Goal: Information Seeking & Learning: Learn about a topic

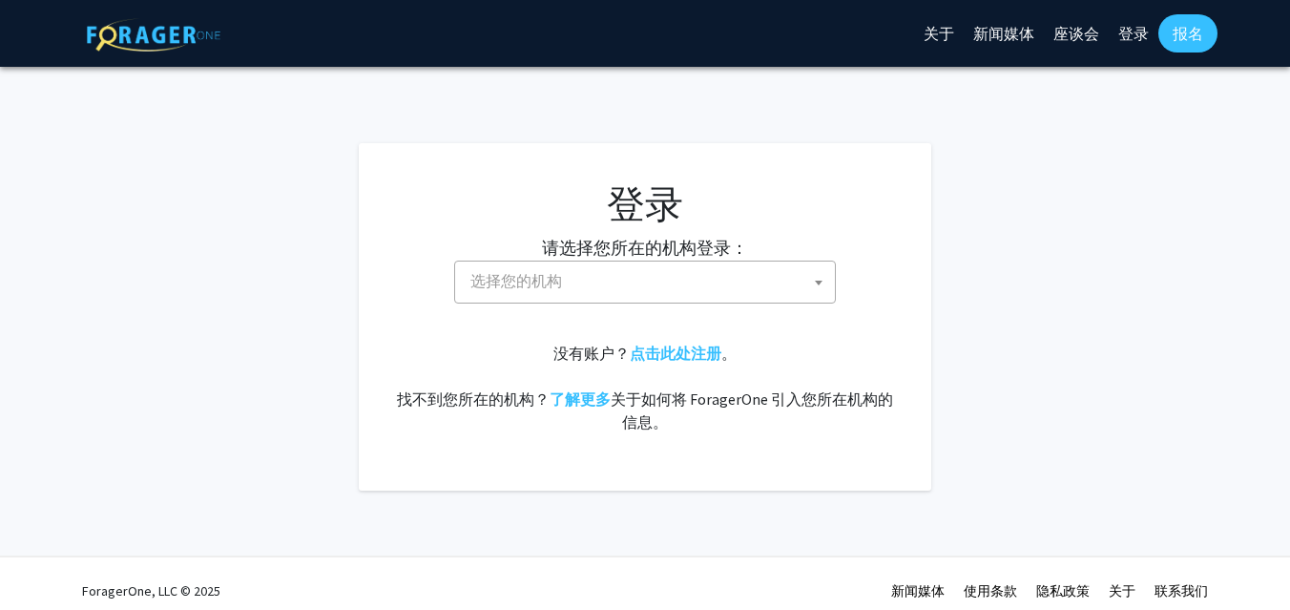
select select
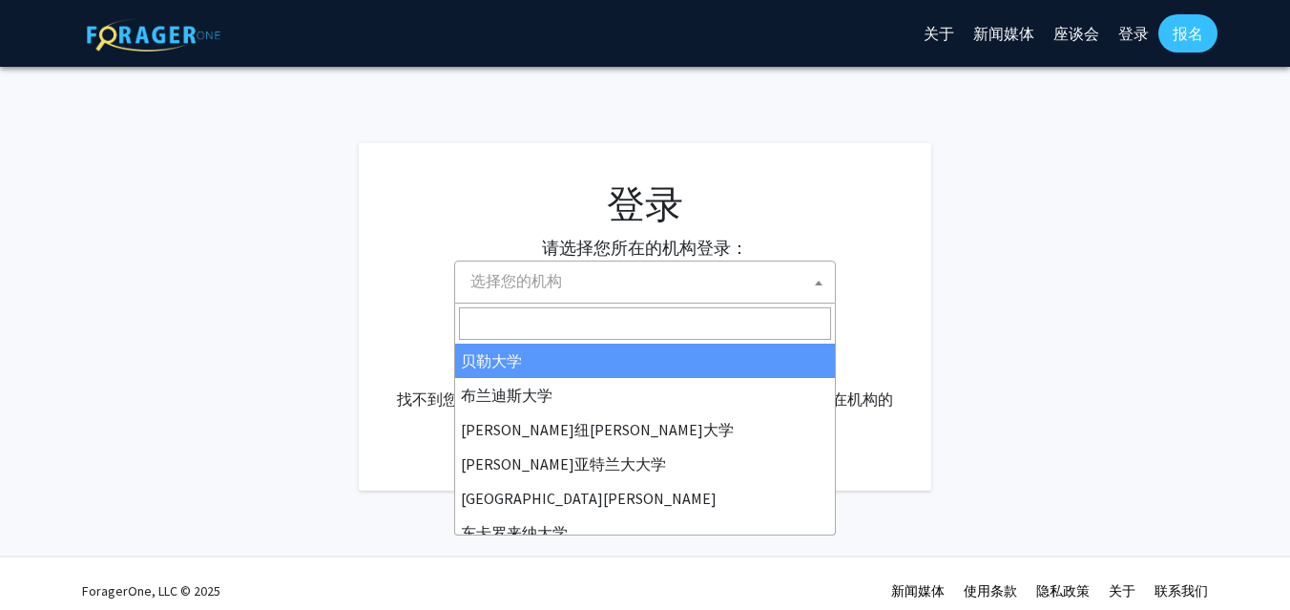
click at [769, 277] on span "选择您的机构" at bounding box center [649, 280] width 372 height 39
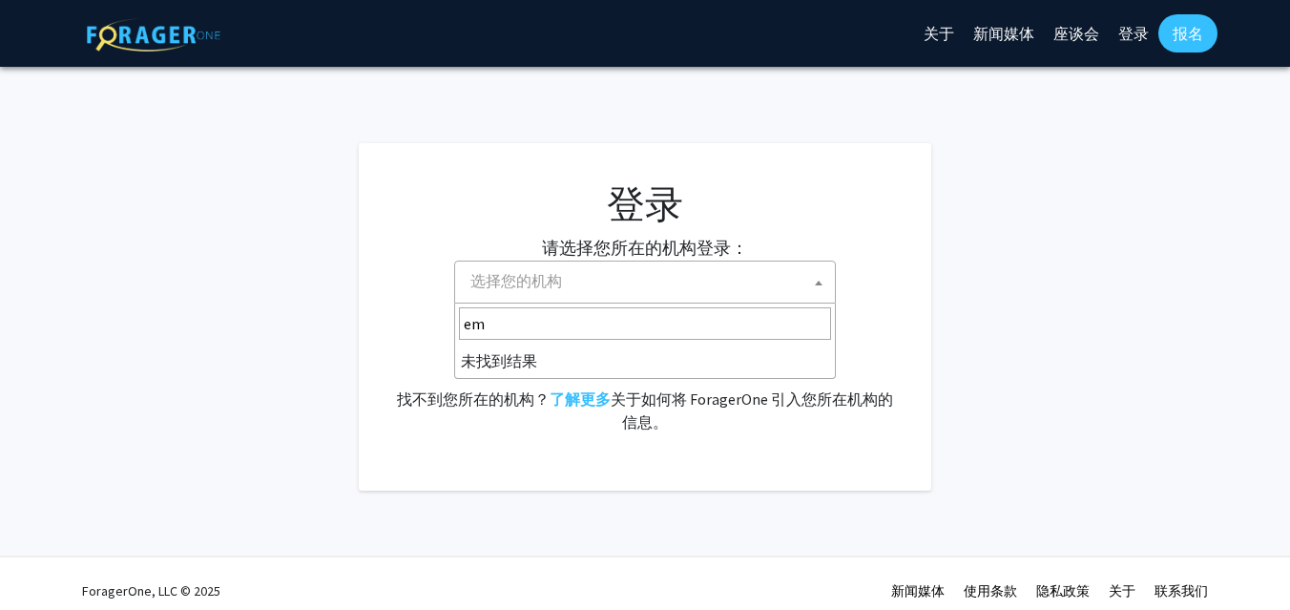
type input "e"
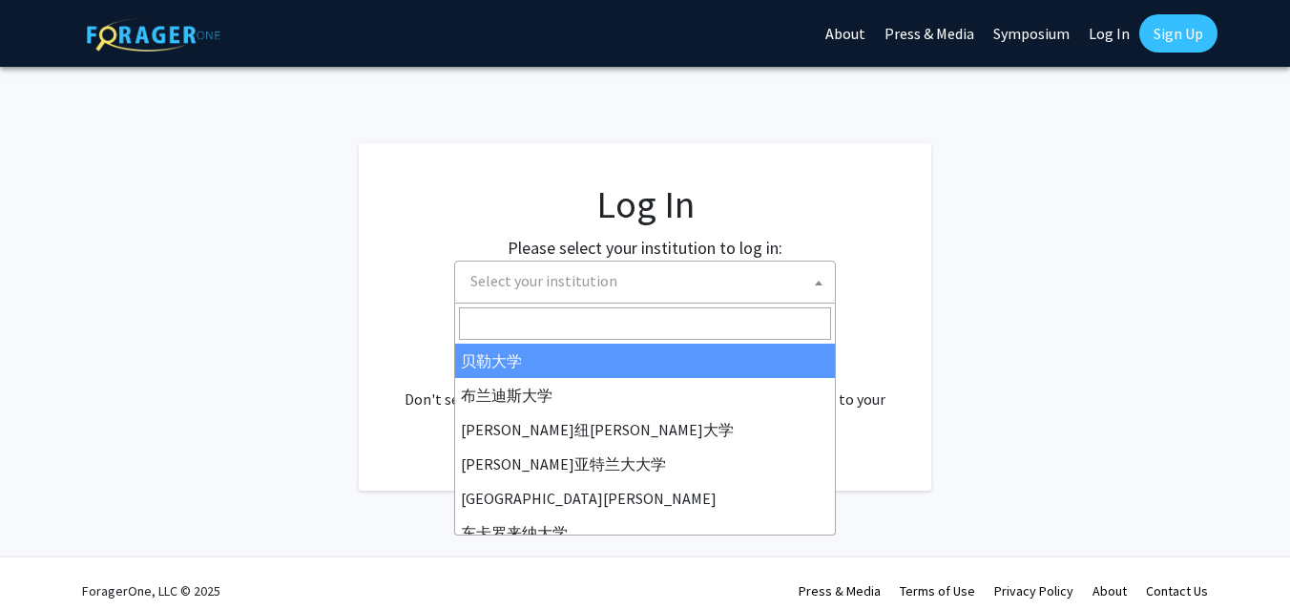
click at [544, 319] on input "Search" at bounding box center [645, 323] width 372 height 32
click at [624, 287] on span "Select your institution" at bounding box center [649, 280] width 372 height 39
click at [623, 287] on span "Select your institution" at bounding box center [649, 280] width 372 height 39
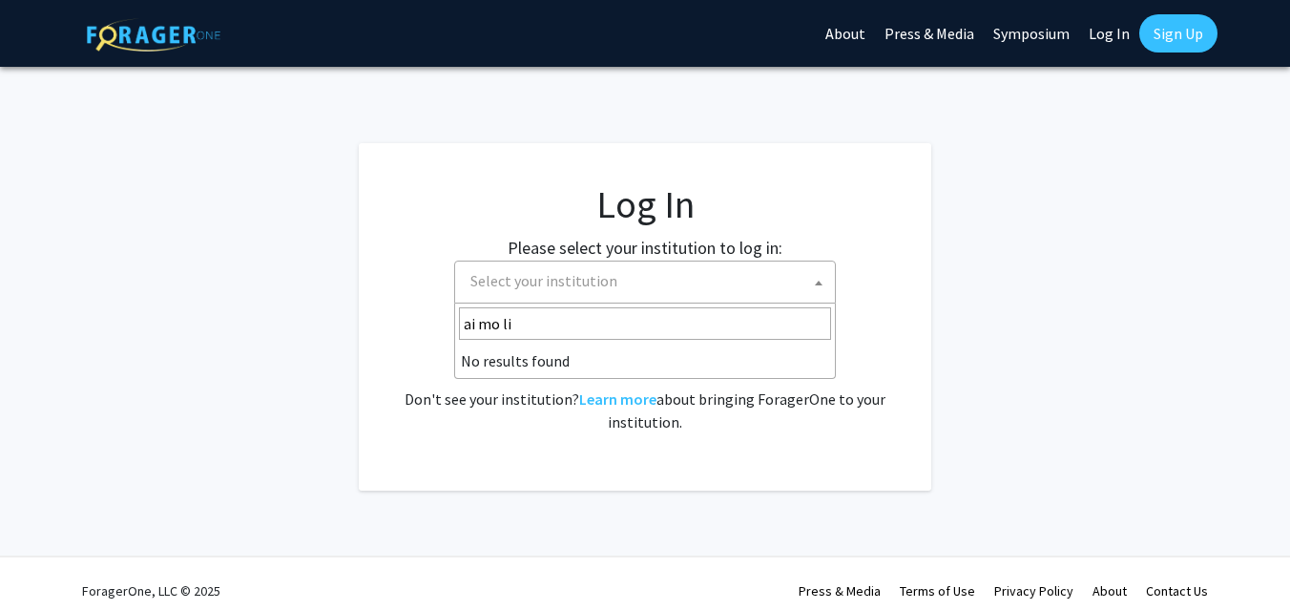
type input "埃默里"
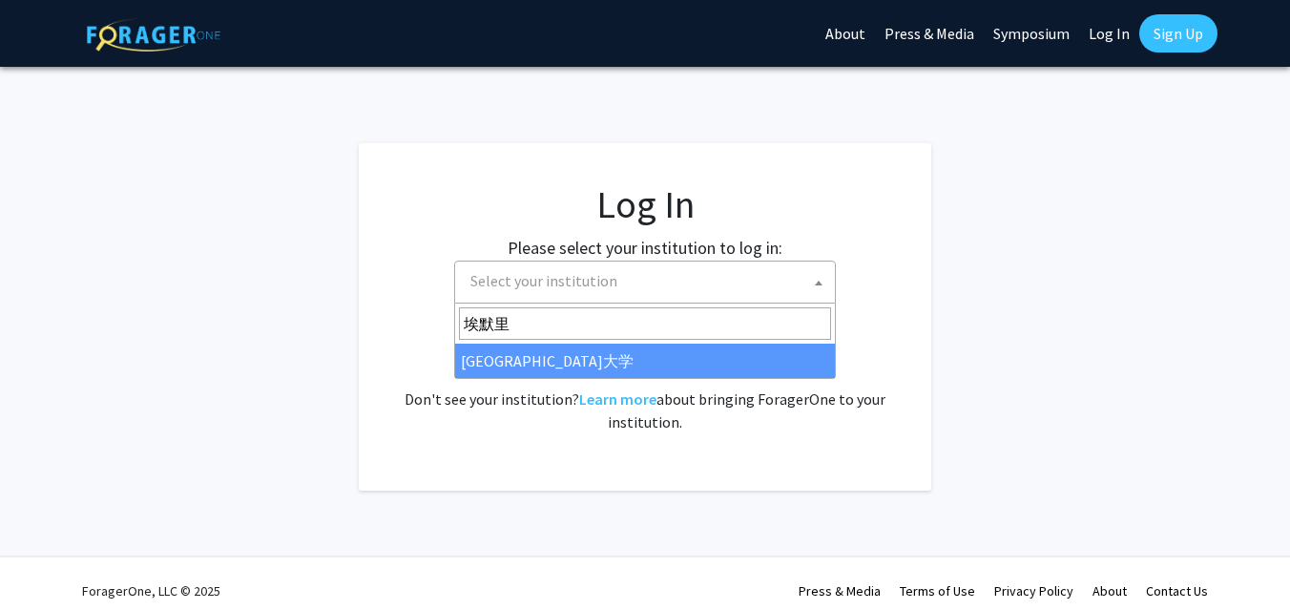
select select "12"
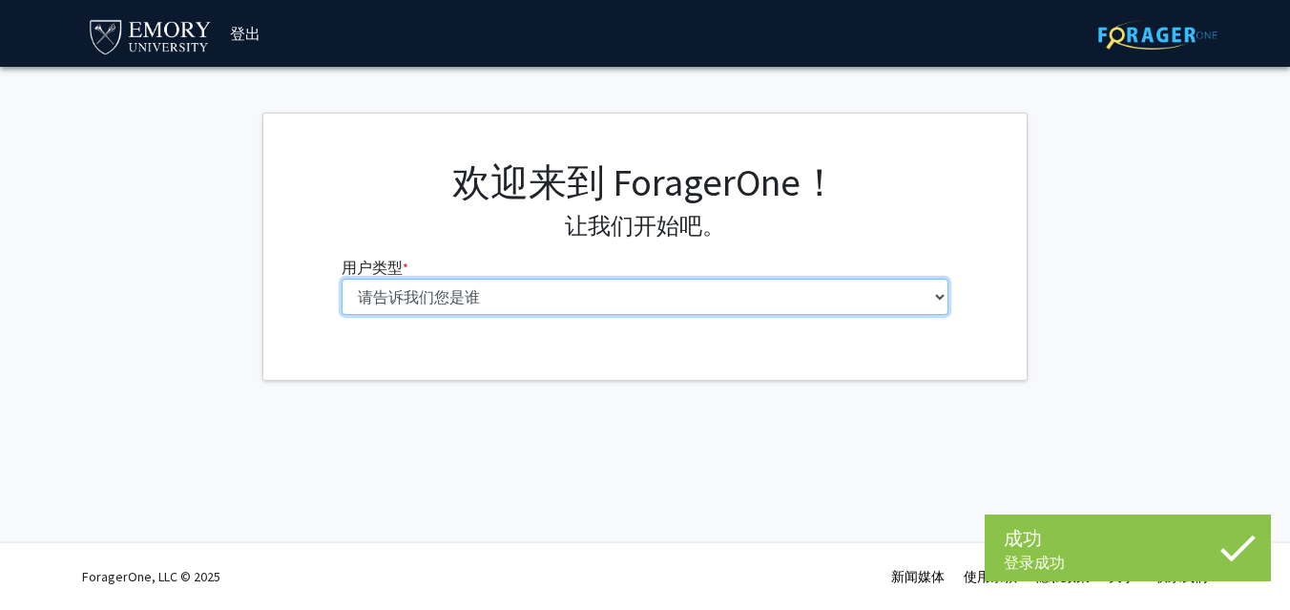
click at [503, 293] on select "请告诉我们您是谁 本科生 硕士生 博士候选人（PhD、MD、DMD、PharmD 等） 博士后研究员/研究人员/住院医师/医学研究员 学院 行政人员" at bounding box center [646, 297] width 608 height 36
select select "1: undergrad"
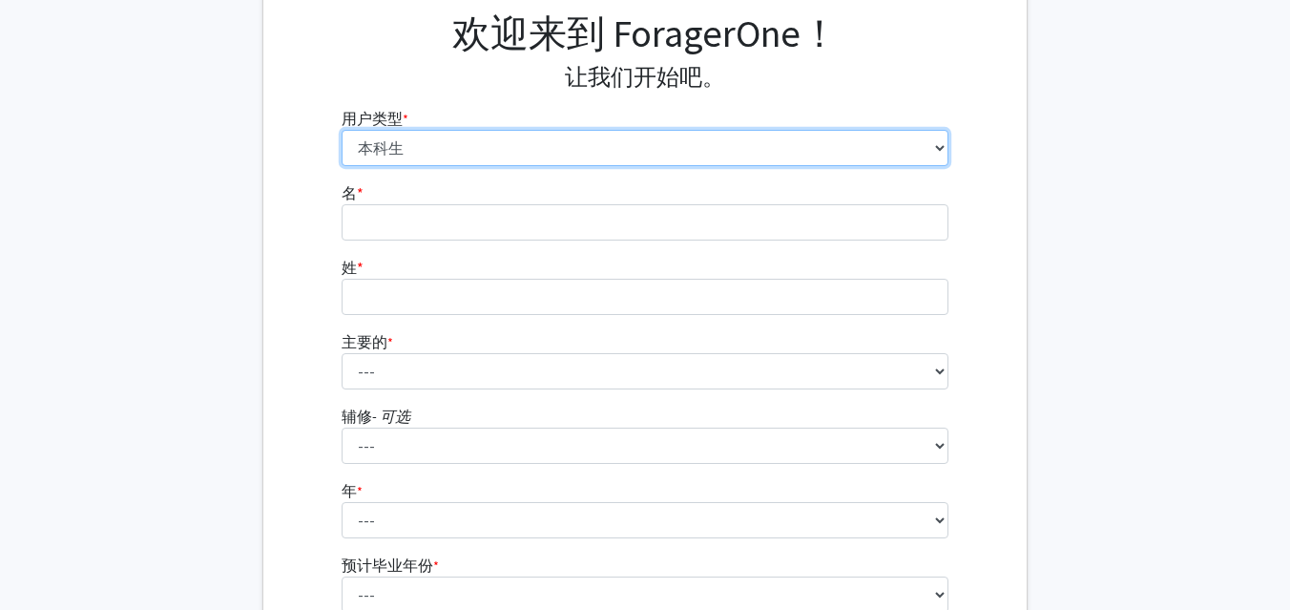
scroll to position [163, 0]
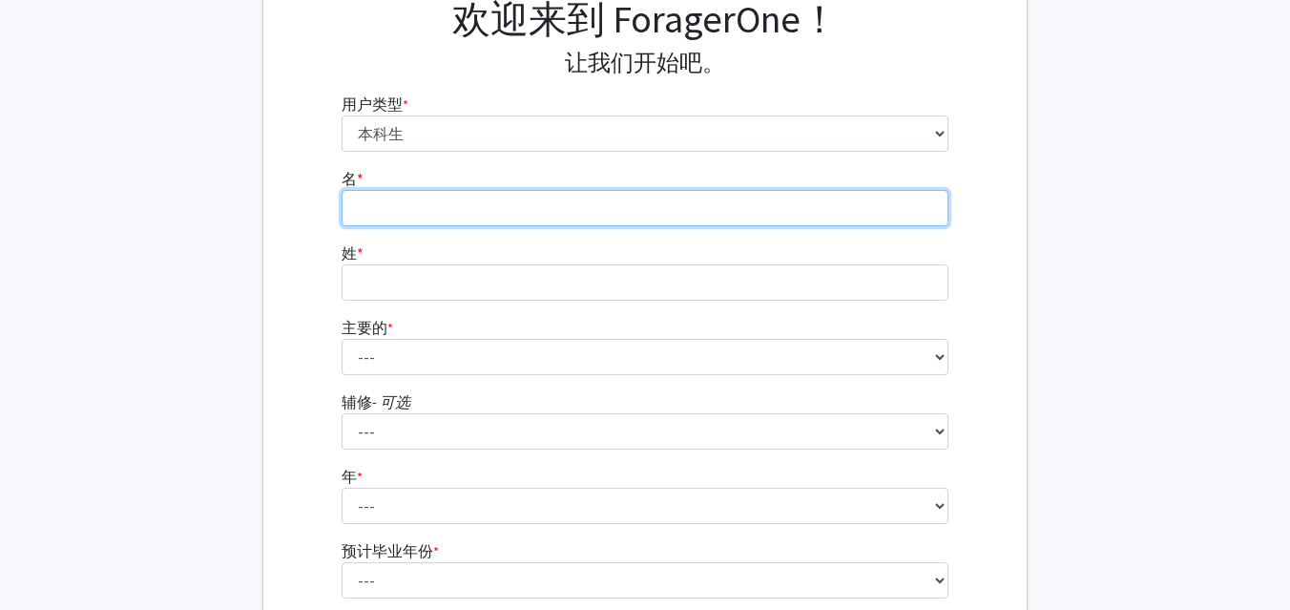
drag, startPoint x: 503, startPoint y: 293, endPoint x: 614, endPoint y: 218, distance: 133.9
click at [614, 218] on input "名 * 必需的" at bounding box center [646, 208] width 608 height 36
type input "Nuan"
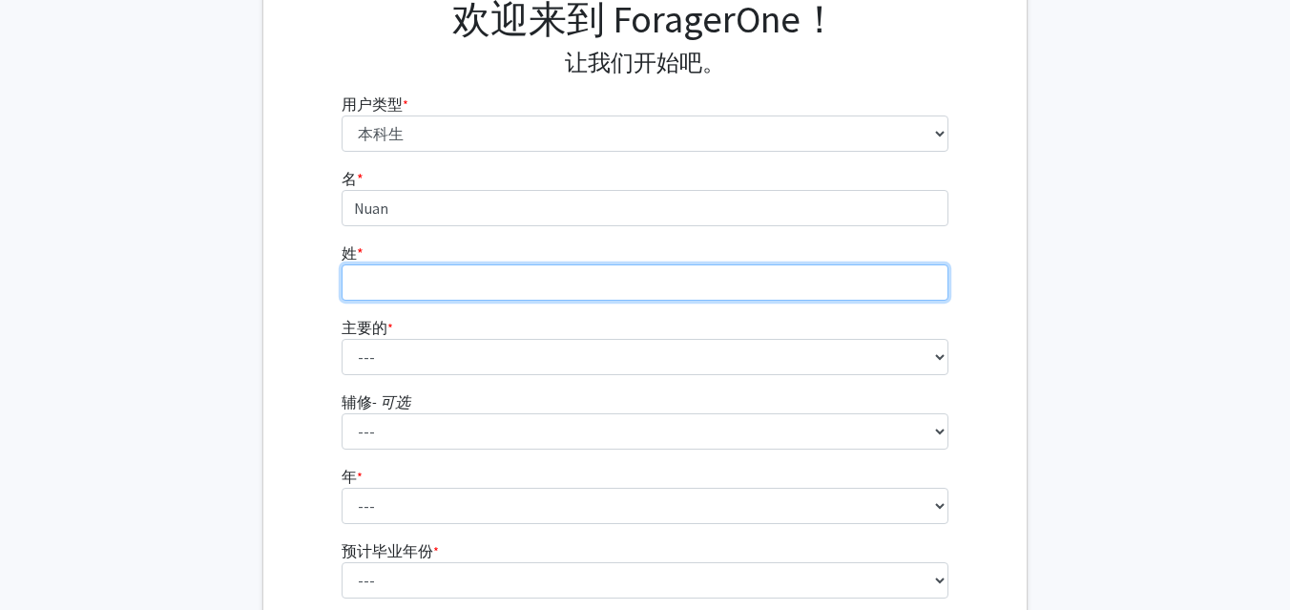
type input "Xu"
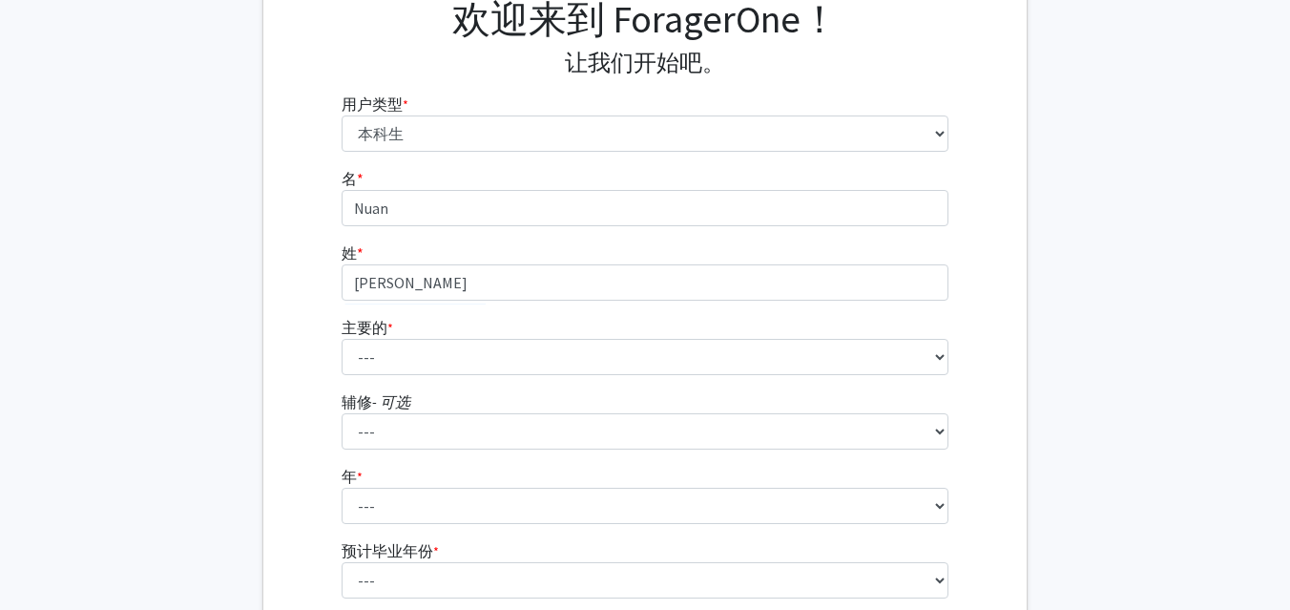
click at [383, 180] on fg-input "名 * 必需的 Nuan" at bounding box center [646, 196] width 608 height 59
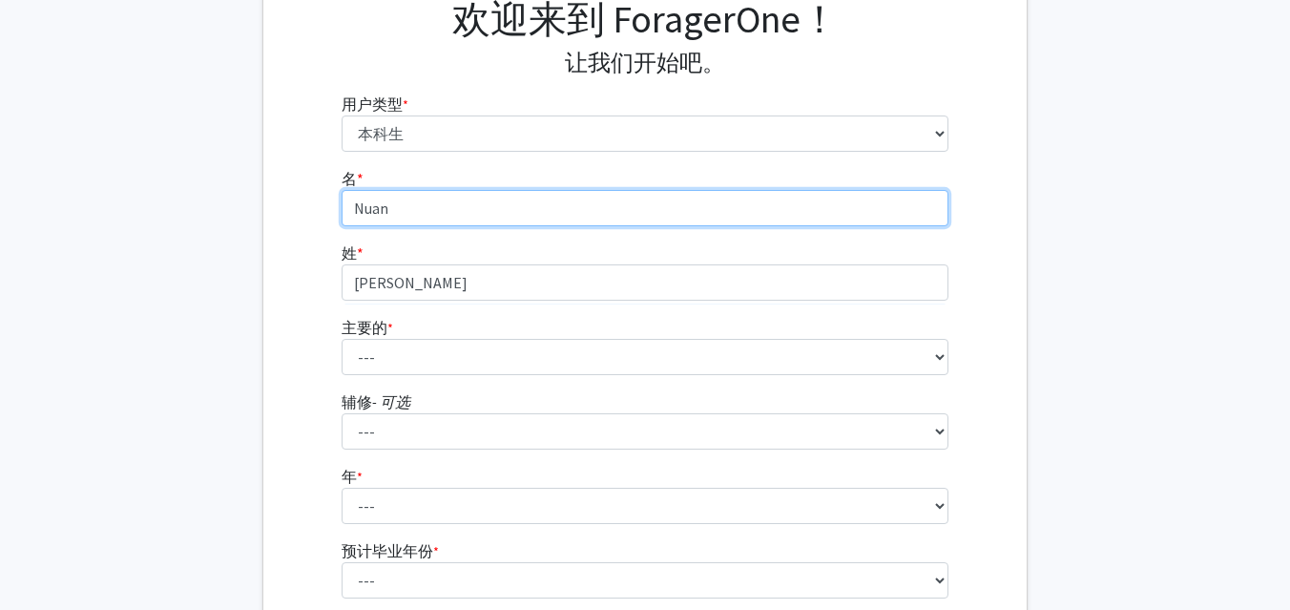
click at [408, 207] on input "Nuan" at bounding box center [646, 208] width 608 height 36
type input "Xiaoyu"
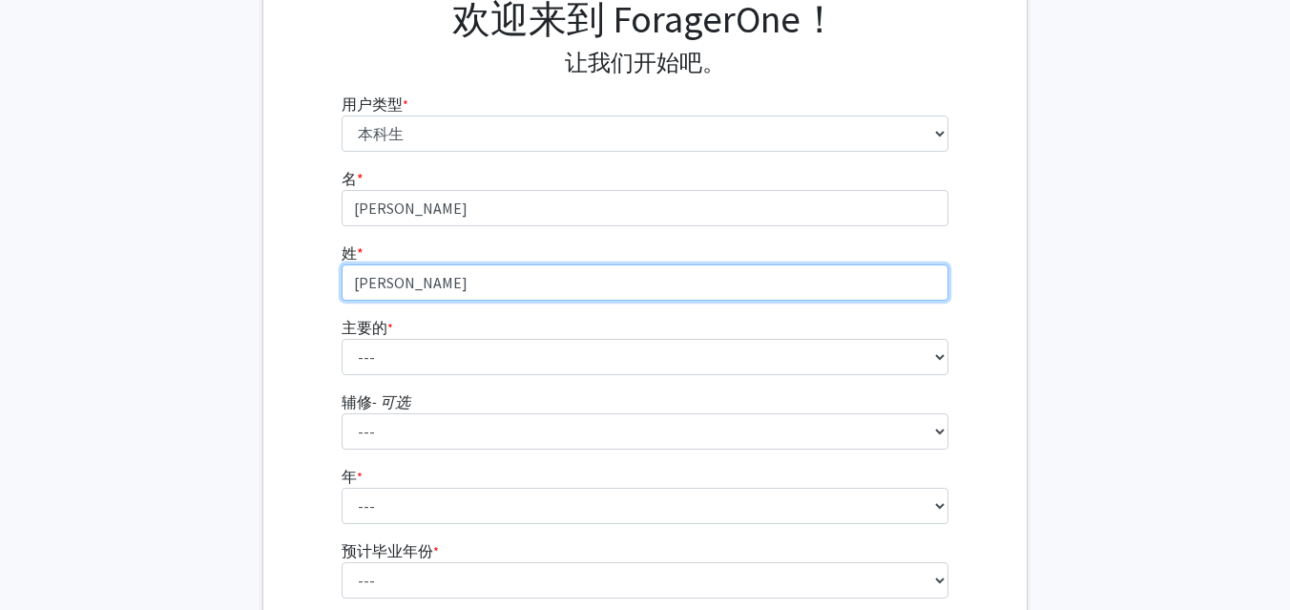
click at [385, 274] on input "Xu" at bounding box center [646, 282] width 608 height 36
type input "Li"
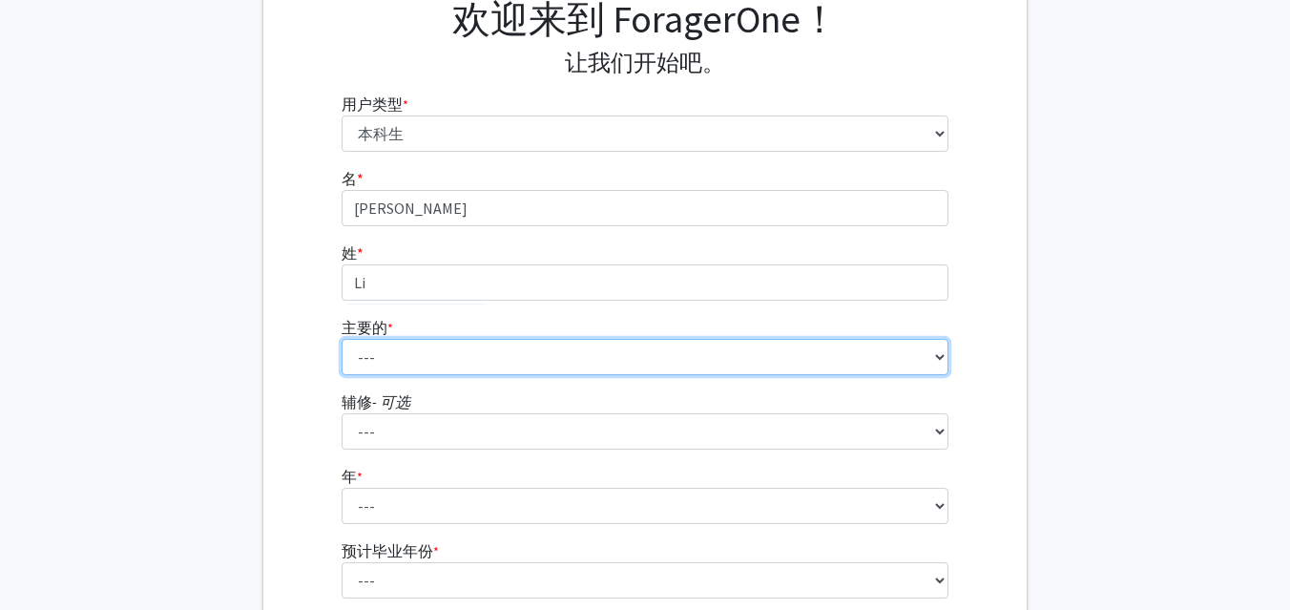
click at [440, 344] on select "--- Accounting African American Studies African Studies American Studies Analyt…" at bounding box center [646, 357] width 608 height 36
select select "8: 969"
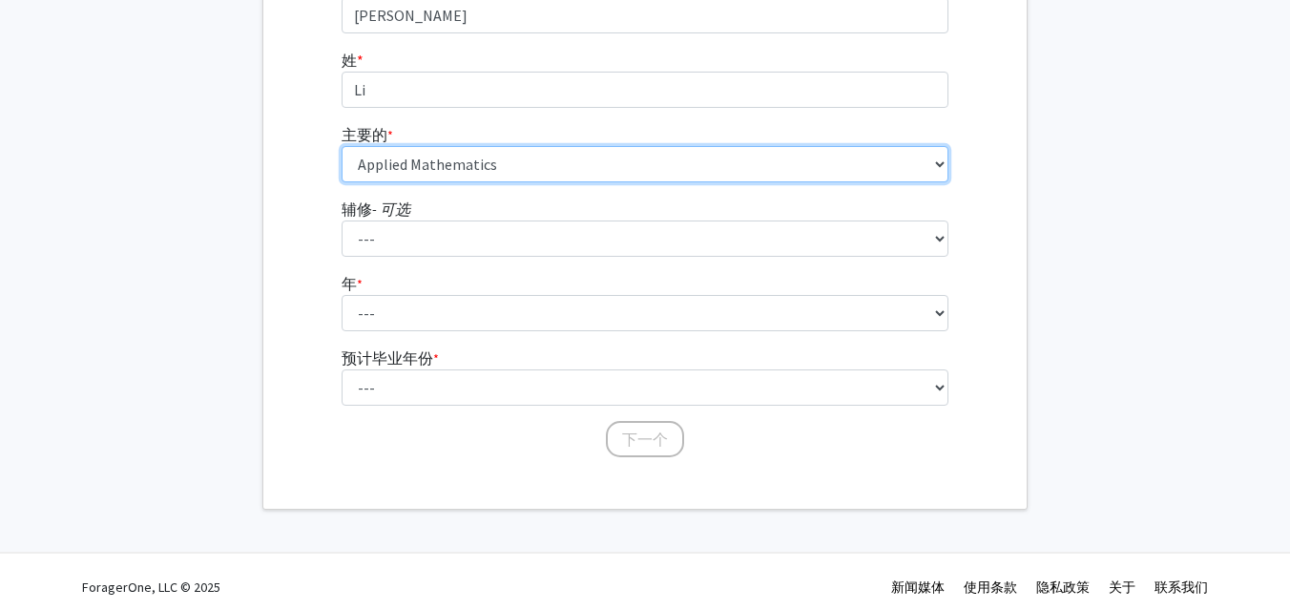
scroll to position [366, 0]
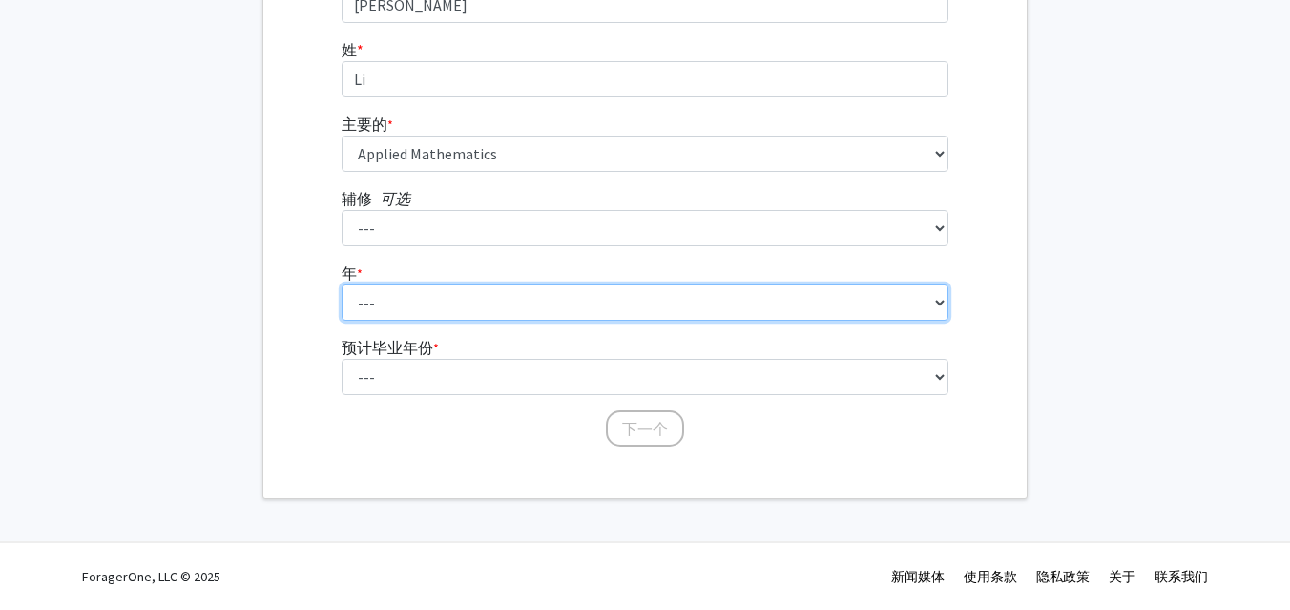
click at [430, 303] on select "--- 一年级 大二 初级 高级的 学士后证书" at bounding box center [646, 302] width 608 height 36
select select "2: sophomore"
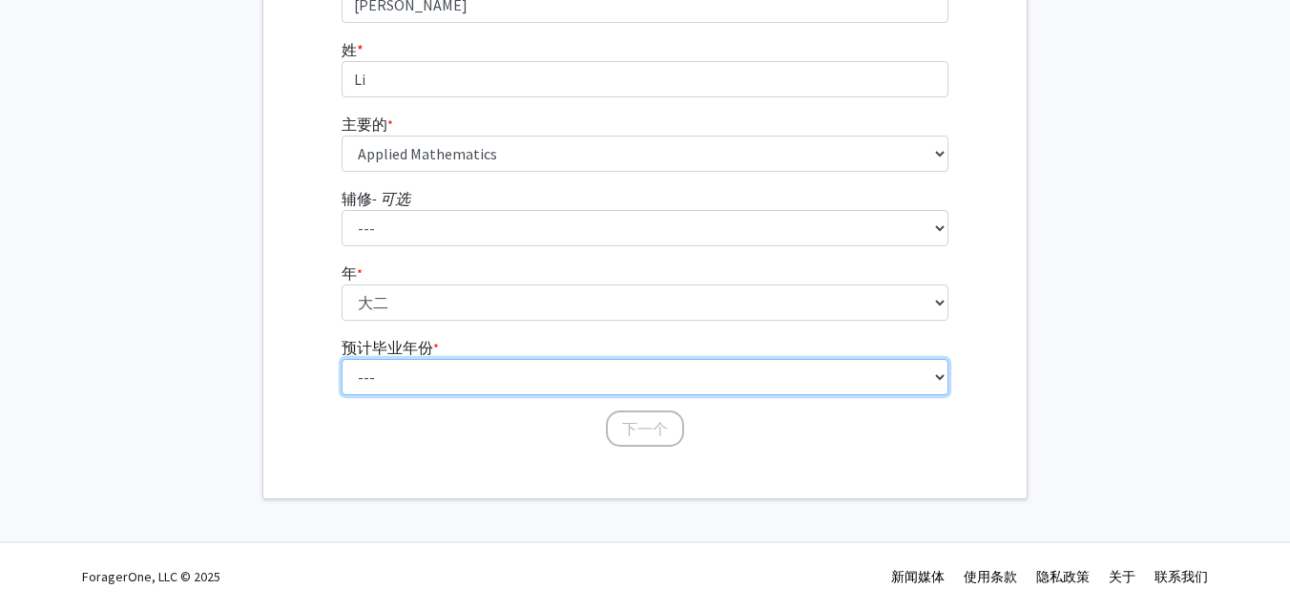
click at [425, 368] on select "--- 2025 2026 2027 2028 2029 2030 2031 2032 2033 2034" at bounding box center [646, 377] width 608 height 36
select select "4: 2028"
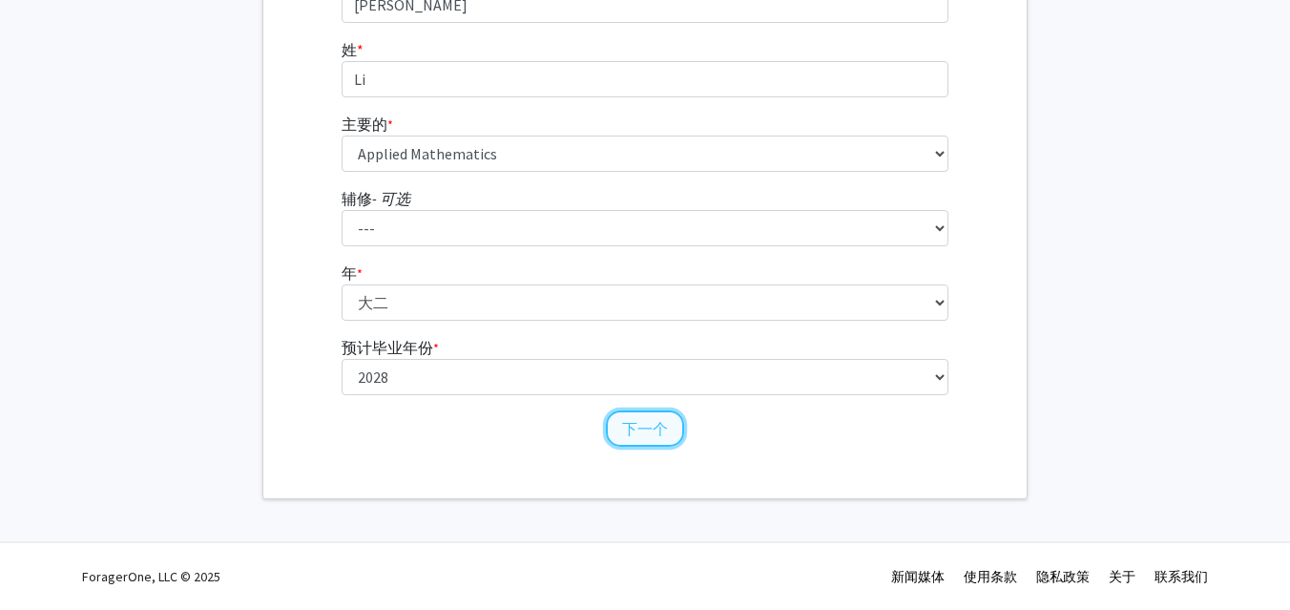
click at [656, 427] on font "下一个" at bounding box center [645, 428] width 46 height 19
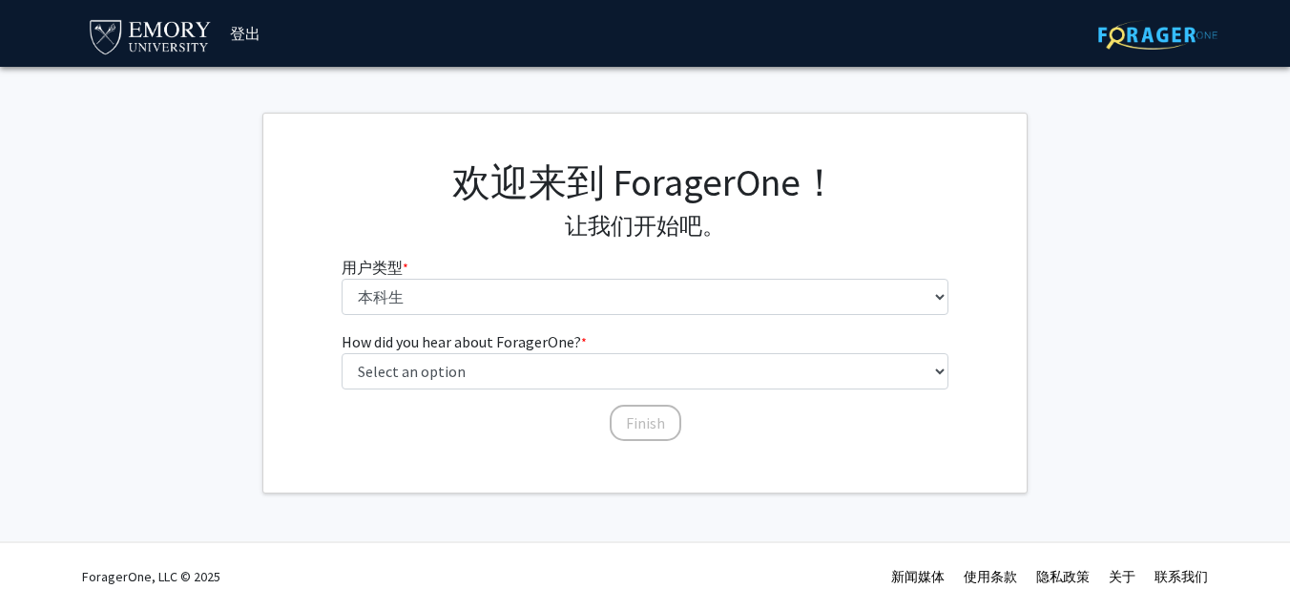
scroll to position [0, 0]
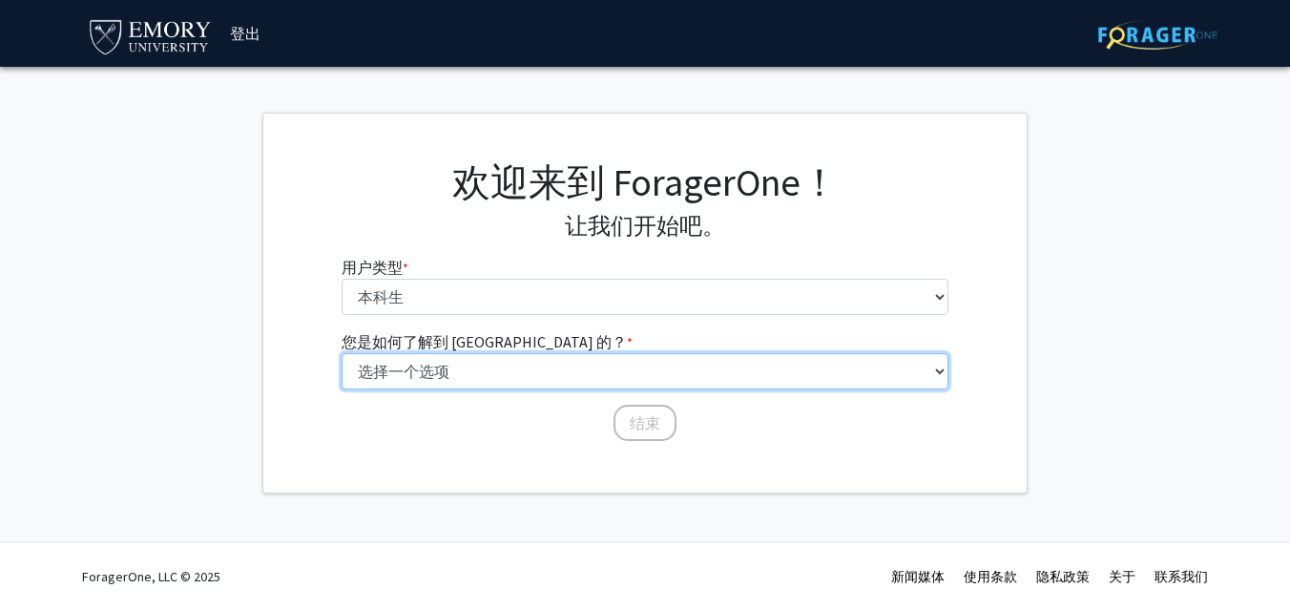
click at [522, 364] on select "选择一个选项 同学/同学推荐 教职员工推荐 大学网站 大学电子邮件或通讯 其他" at bounding box center [646, 371] width 608 height 36
select select "3: university_website"
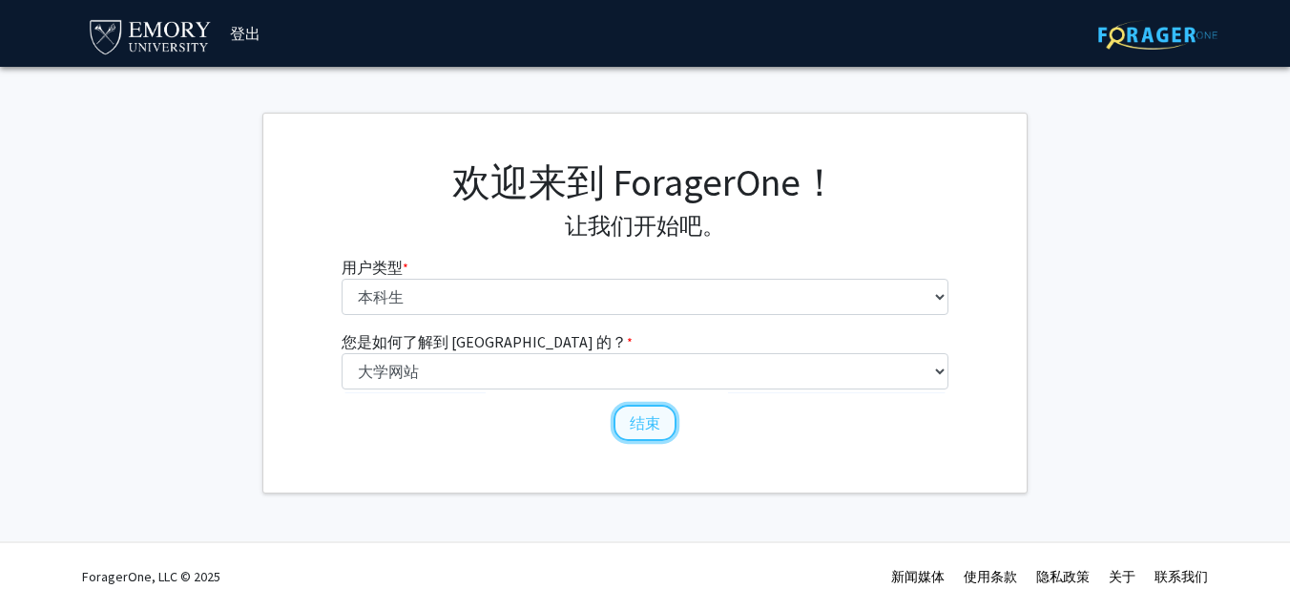
click at [636, 419] on font "结束" at bounding box center [645, 422] width 31 height 19
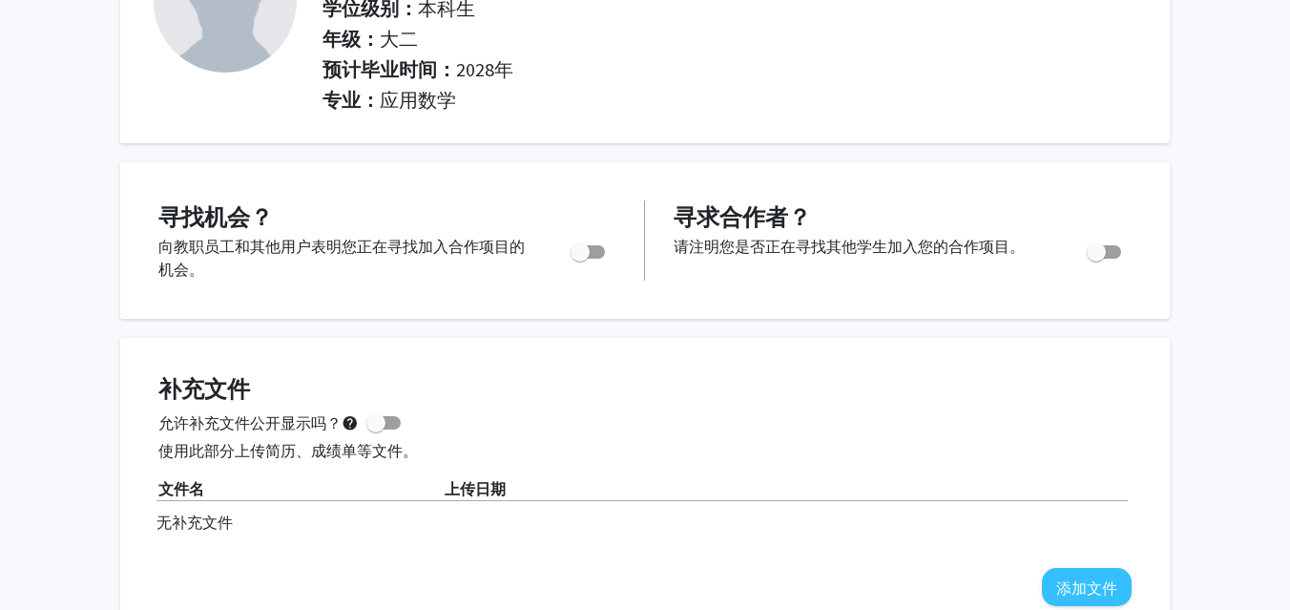
scroll to position [230, 0]
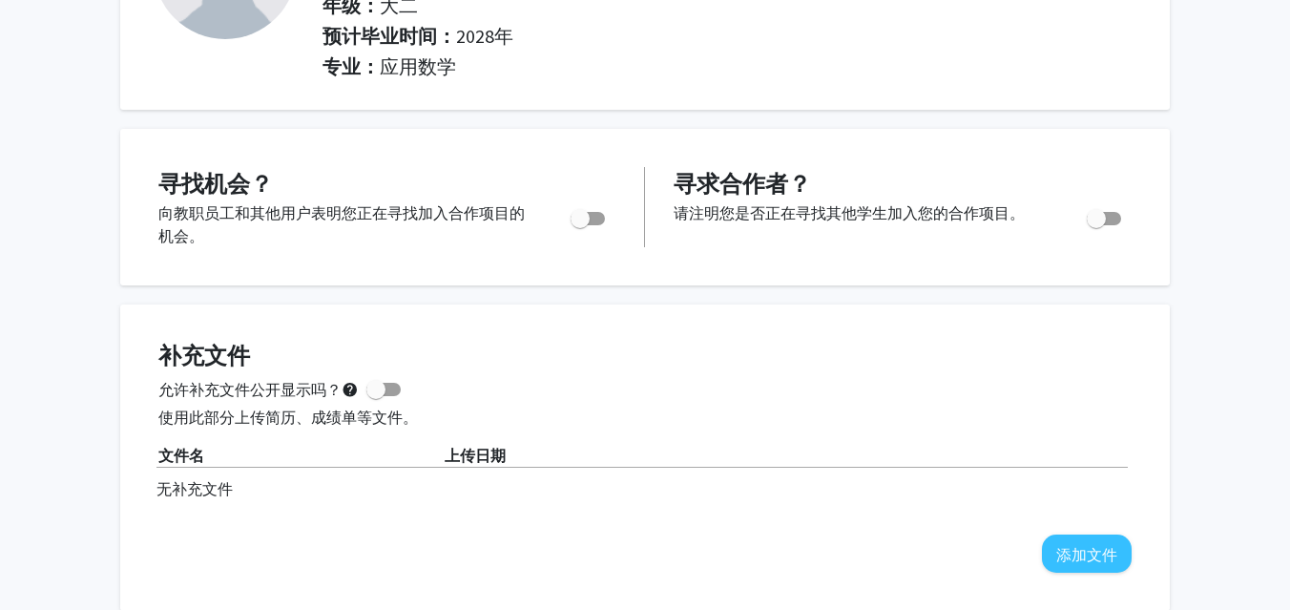
click at [589, 220] on span "切换" at bounding box center [580, 218] width 19 height 19
click at [580, 225] on input "您是否在积极寻找机会？" at bounding box center [579, 225] width 1 height 1
checkbox input "true"
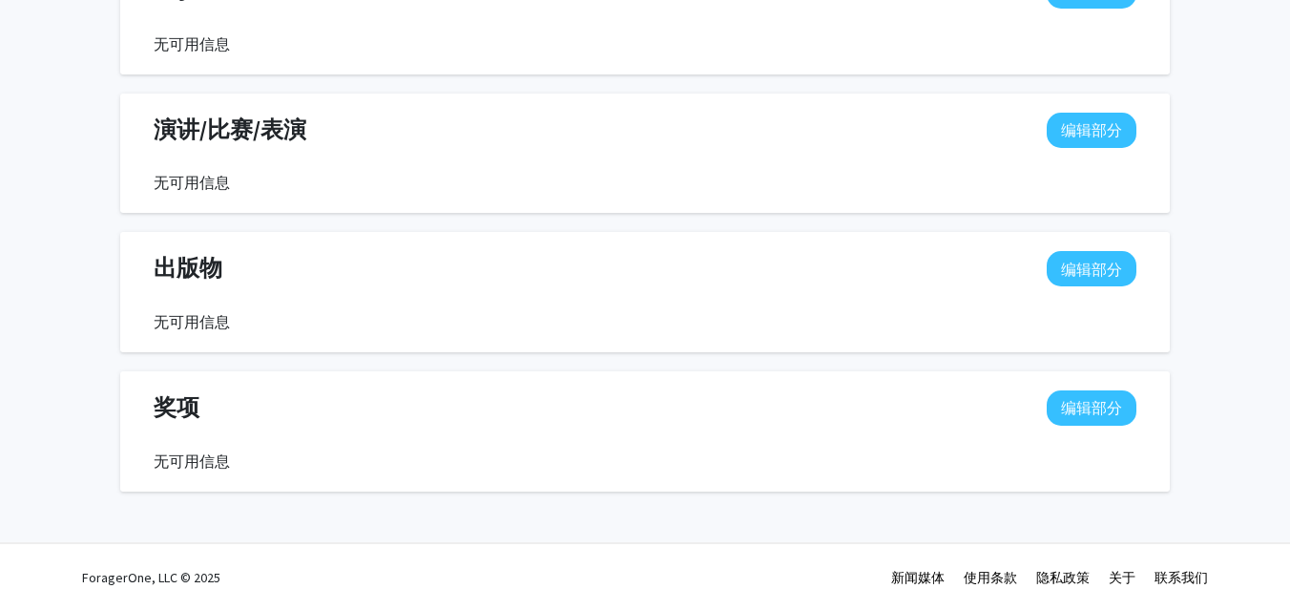
scroll to position [0, 0]
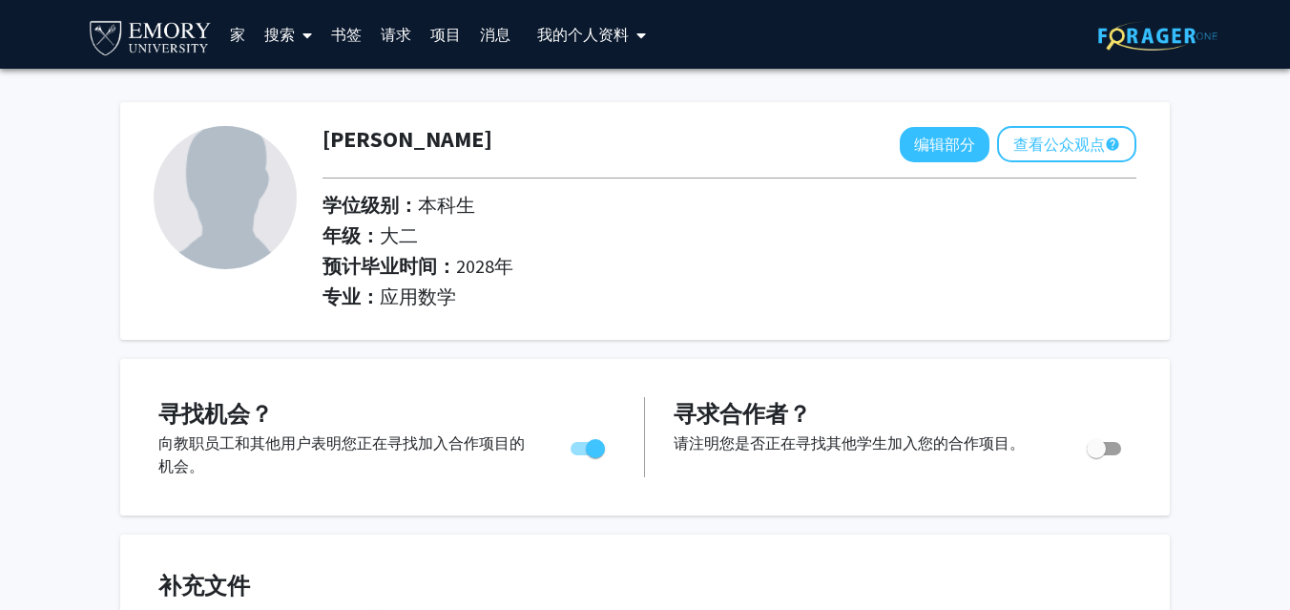
click at [275, 31] on font "搜索" at bounding box center [279, 34] width 31 height 19
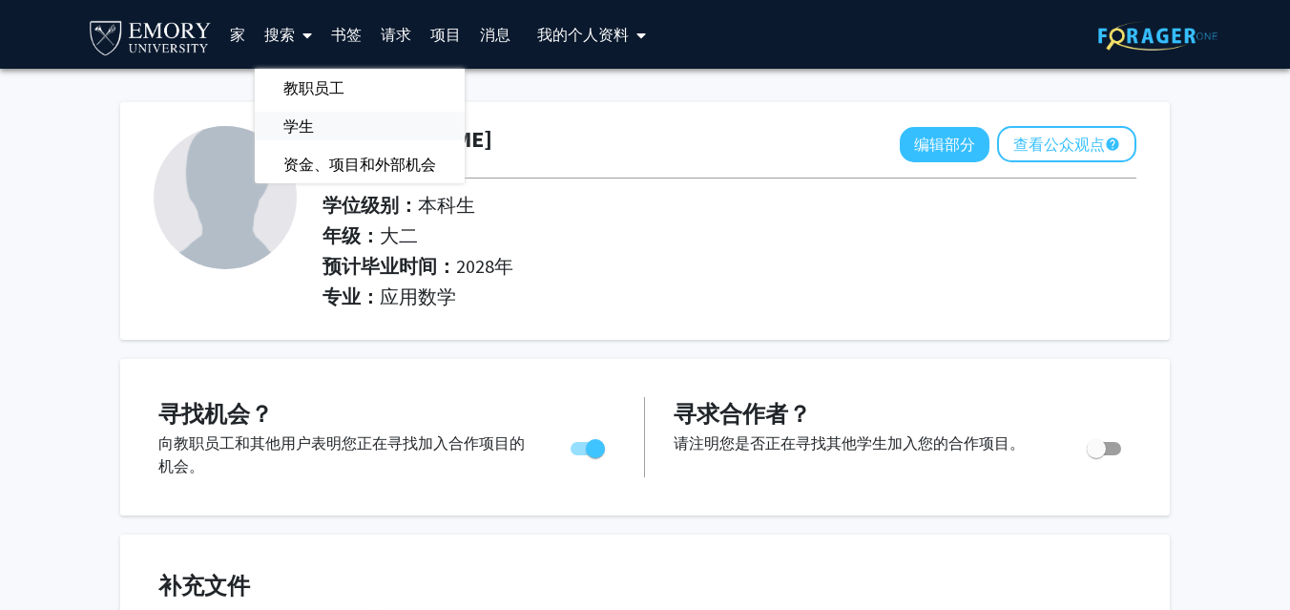
click at [299, 128] on font "学生" at bounding box center [298, 125] width 31 height 19
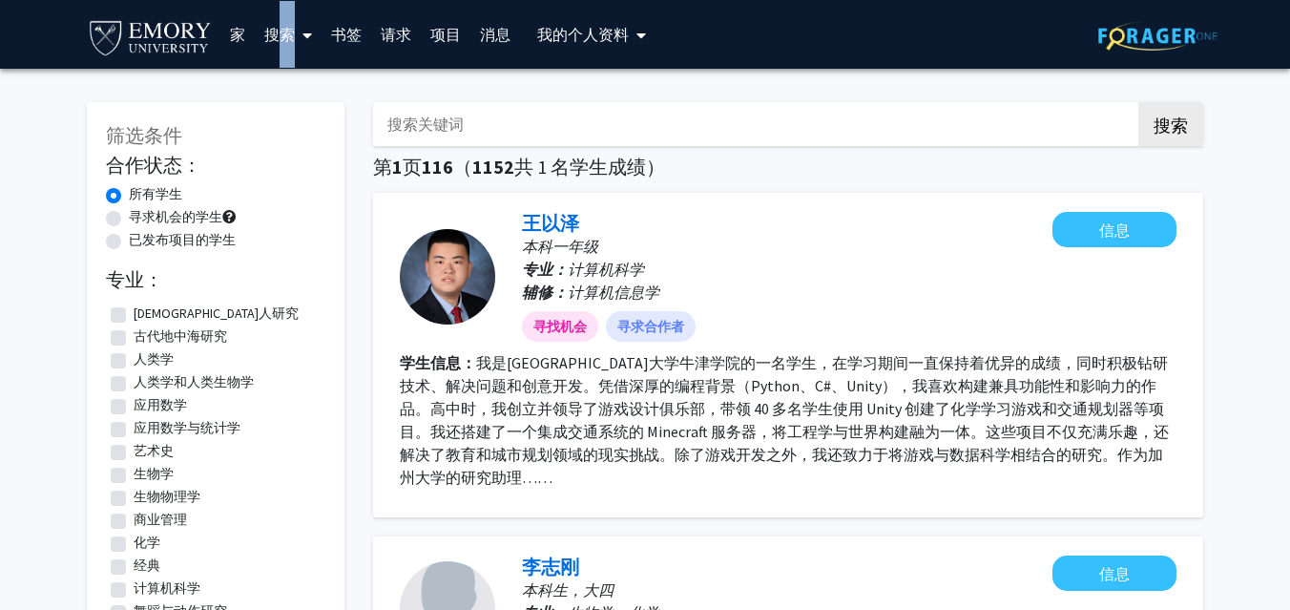
click at [287, 21] on link "搜索" at bounding box center [288, 34] width 67 height 67
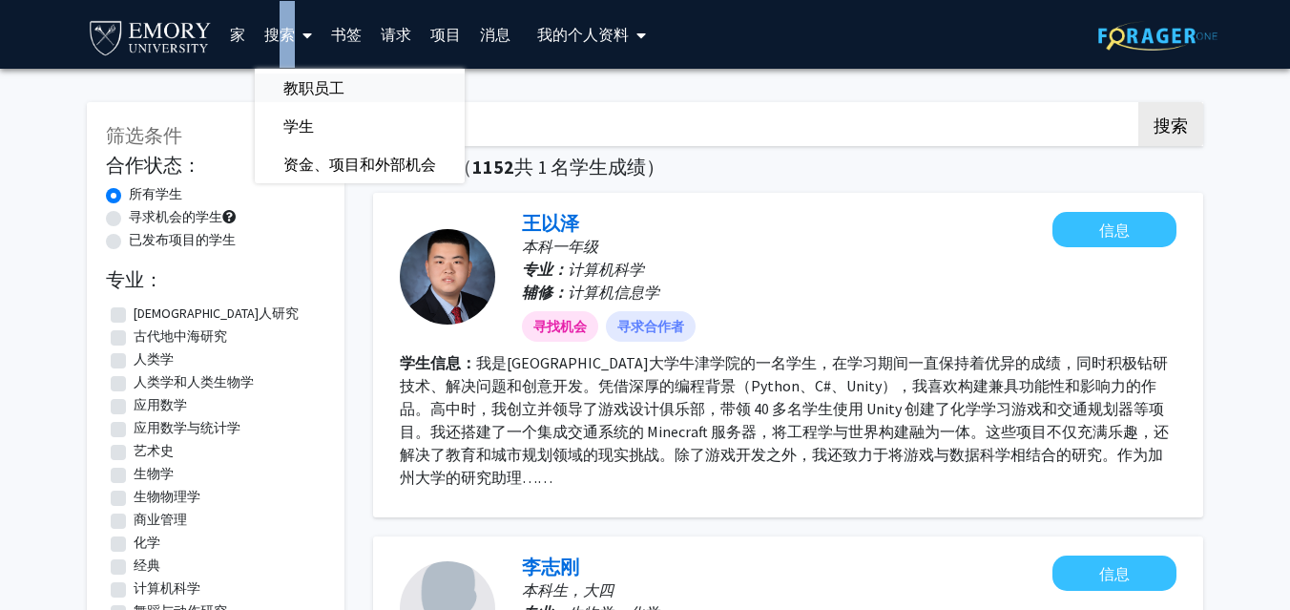
click at [310, 82] on font "教职员工" at bounding box center [313, 87] width 61 height 19
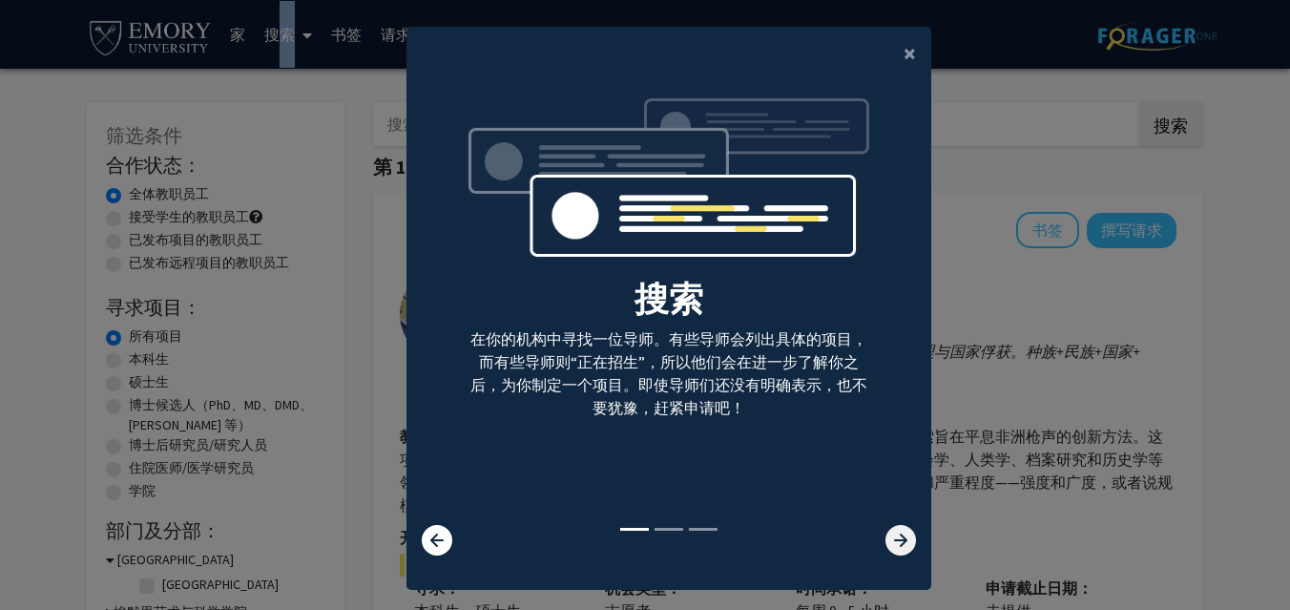
click at [908, 532] on icon at bounding box center [900, 540] width 31 height 31
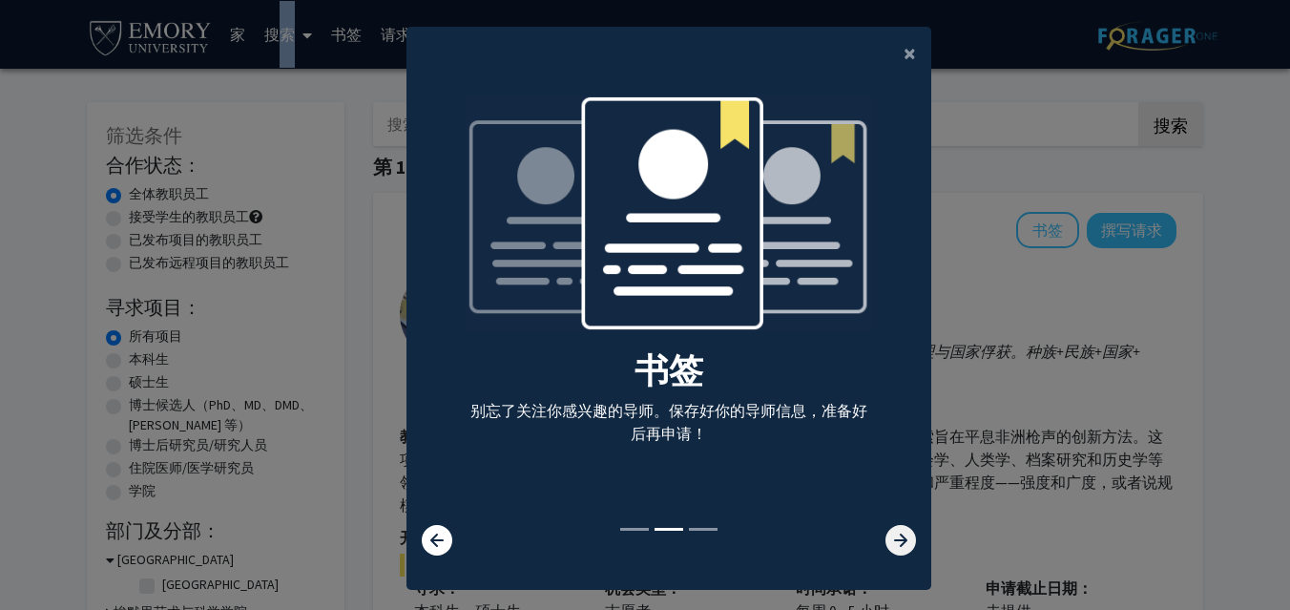
click at [908, 532] on icon at bounding box center [900, 540] width 31 height 31
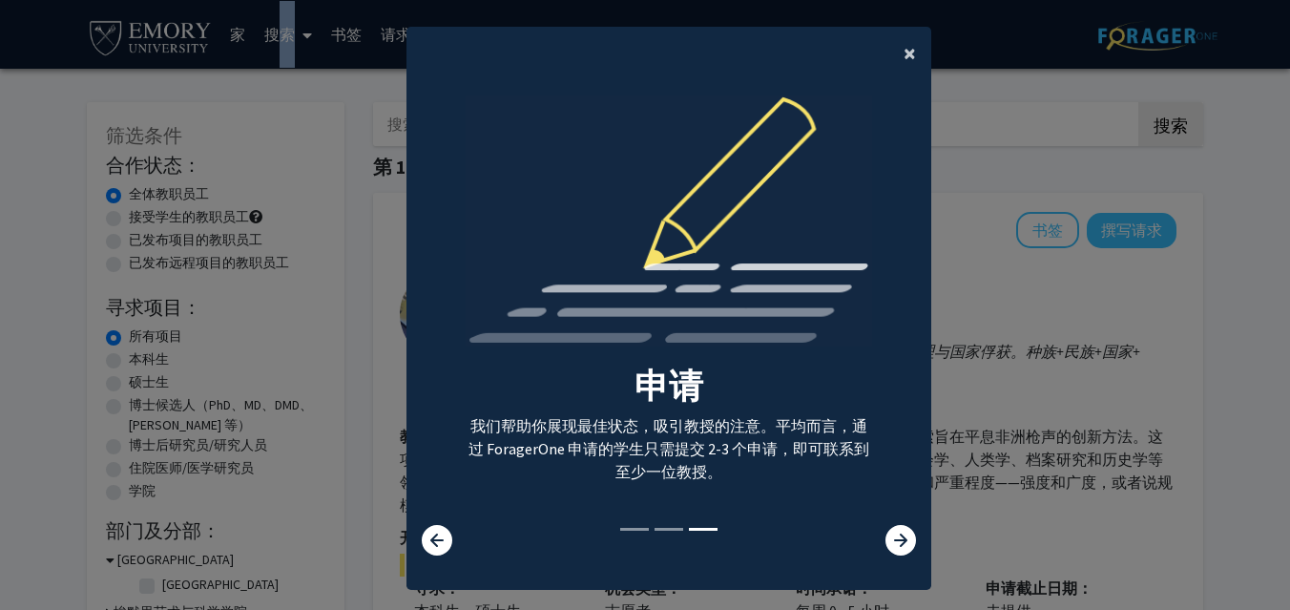
click at [905, 50] on font "×" at bounding box center [910, 53] width 12 height 30
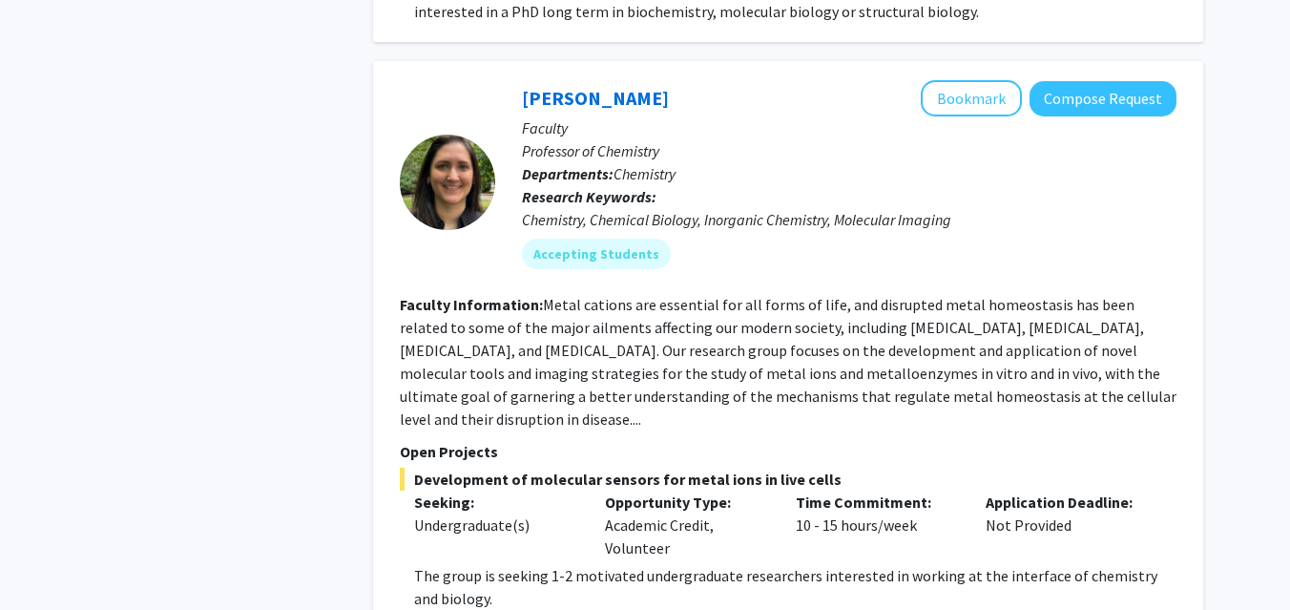
scroll to position [2153, 0]
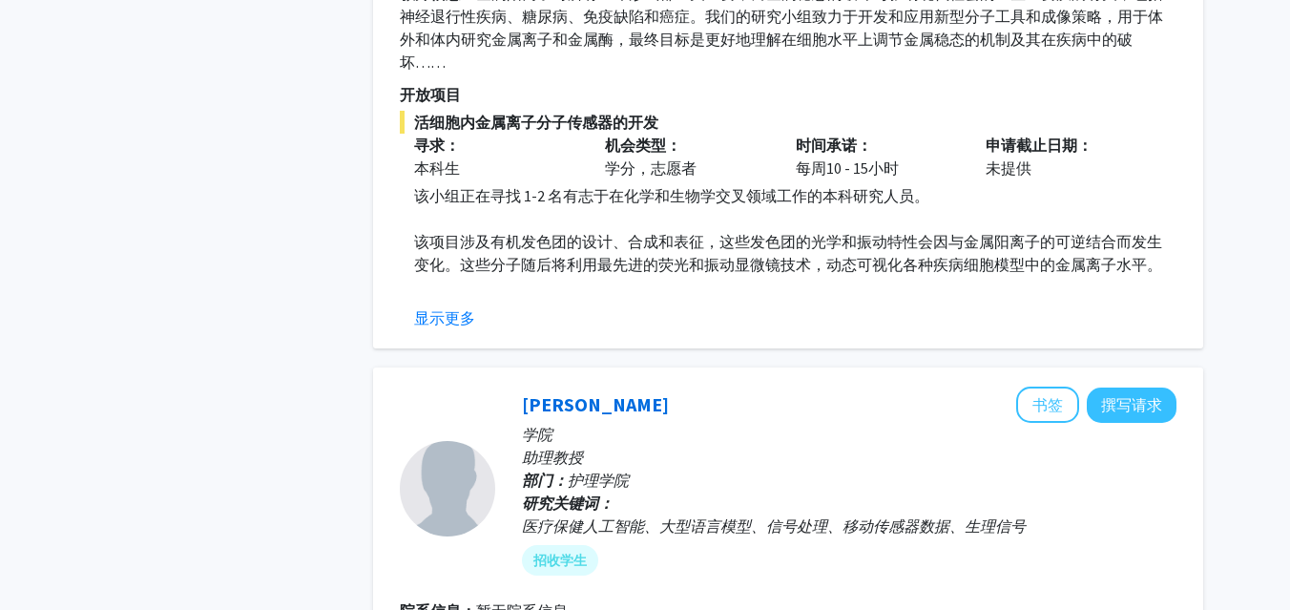
click at [797, 252] on p "该项目涉及有机发色团的设计、合成和表征，这些发色团的光学和振动特性会因与金属阳离子的可逆结合而发生变化。这些分子随后将利用最先进的荧光和振动显微镜技术，动态可…" at bounding box center [795, 253] width 762 height 46
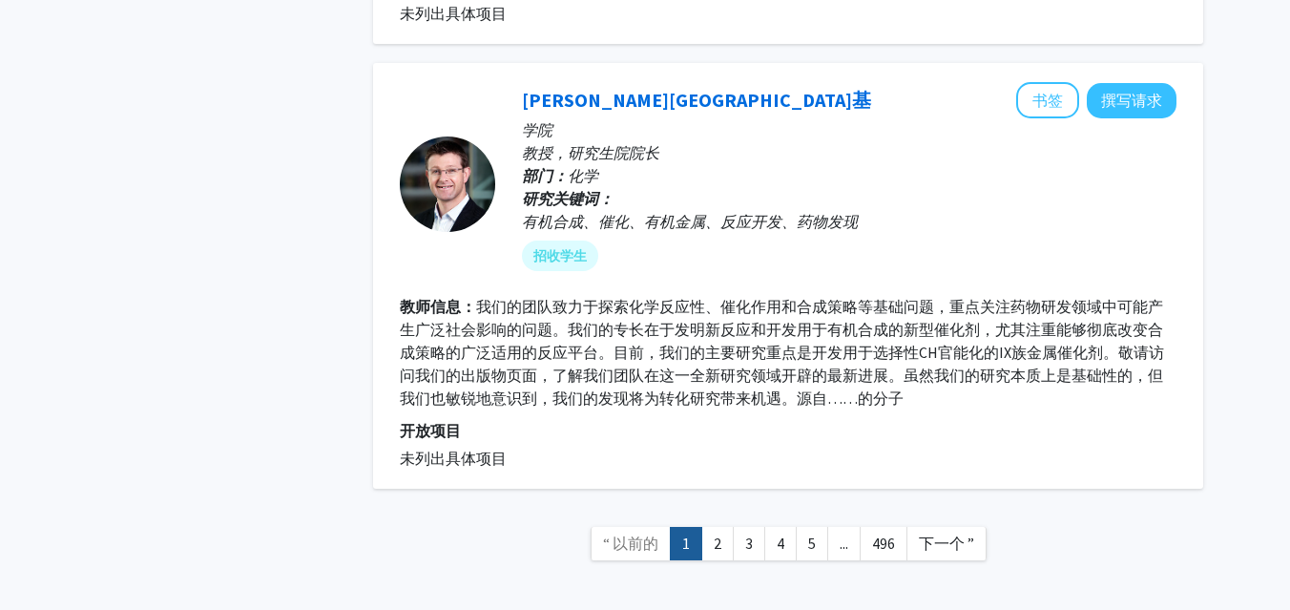
scroll to position [5755, 0]
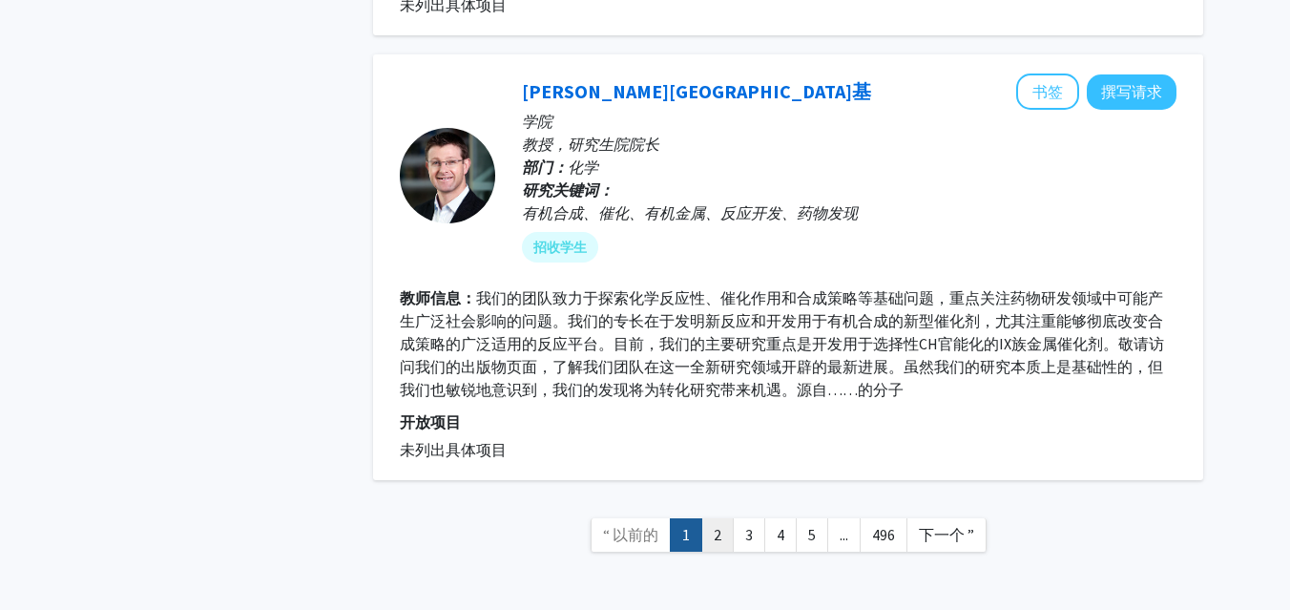
click at [710, 539] on link "2" at bounding box center [717, 534] width 32 height 33
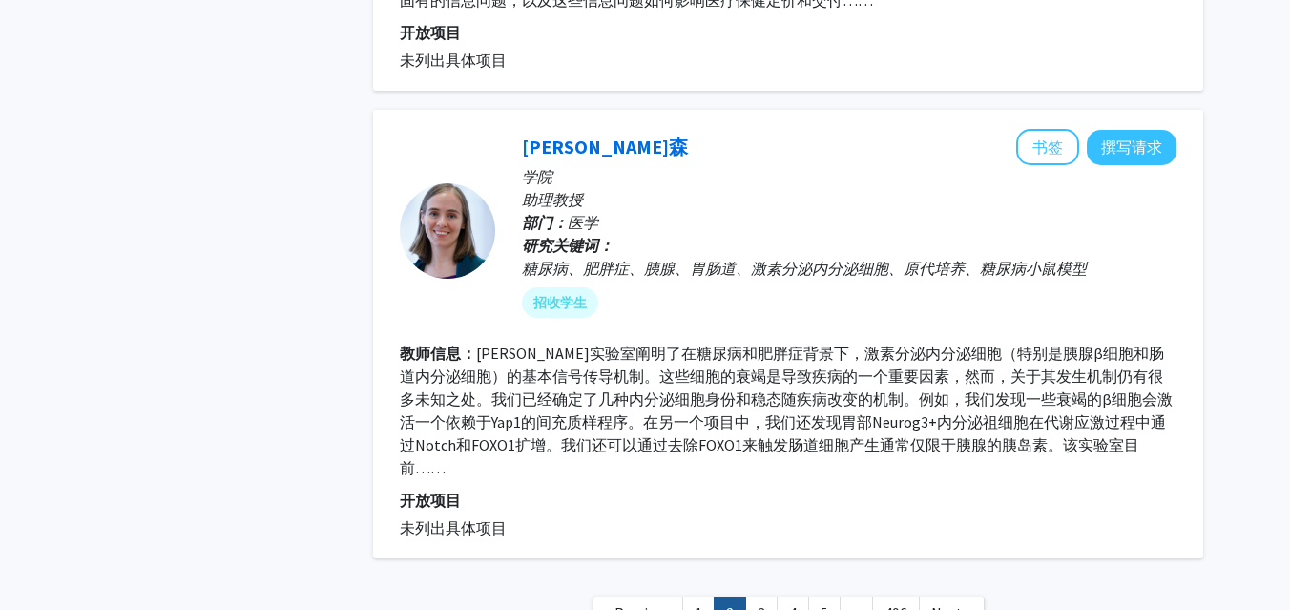
scroll to position [3740, 0]
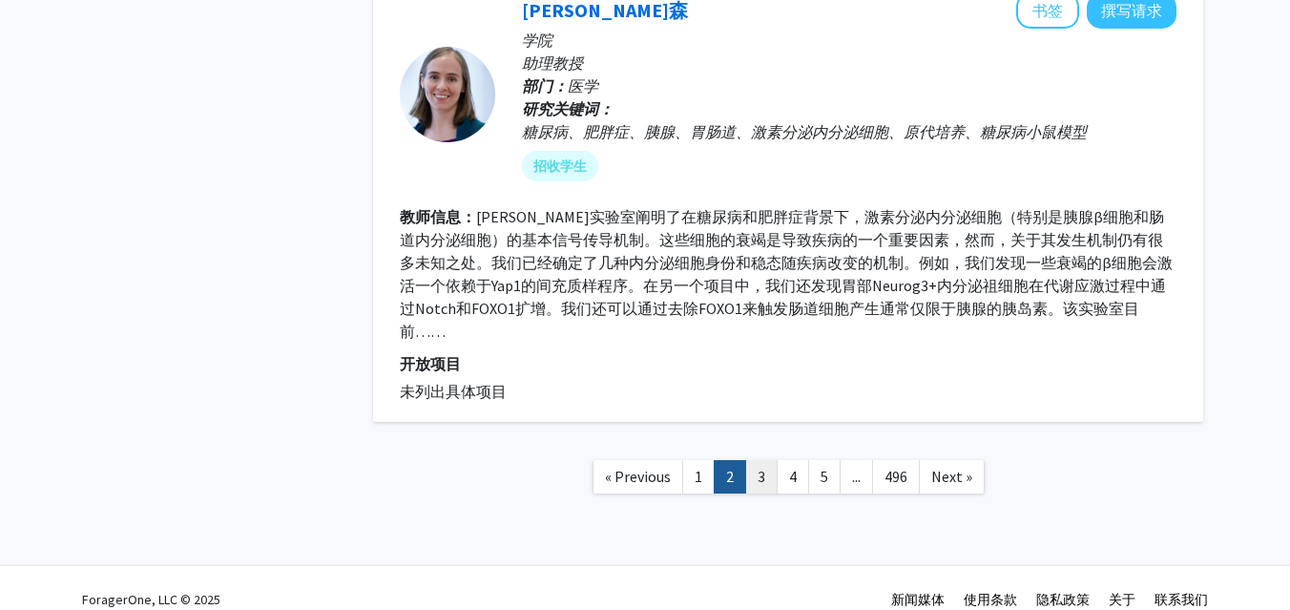
click at [756, 462] on link "3" at bounding box center [761, 476] width 32 height 33
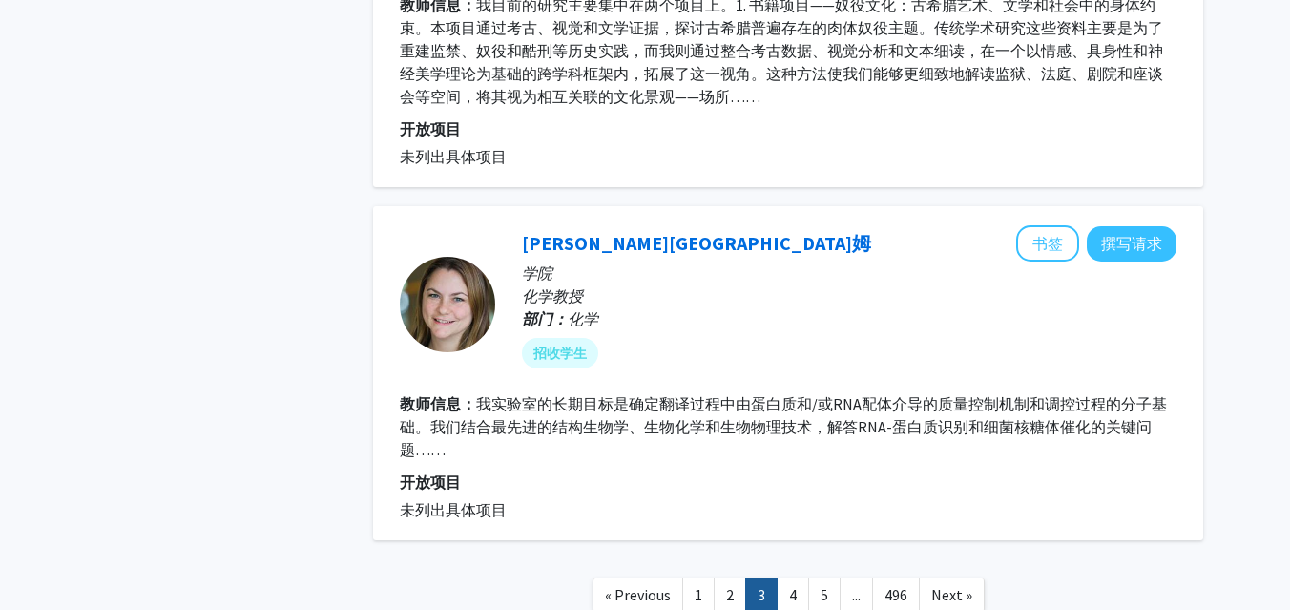
scroll to position [3805, 0]
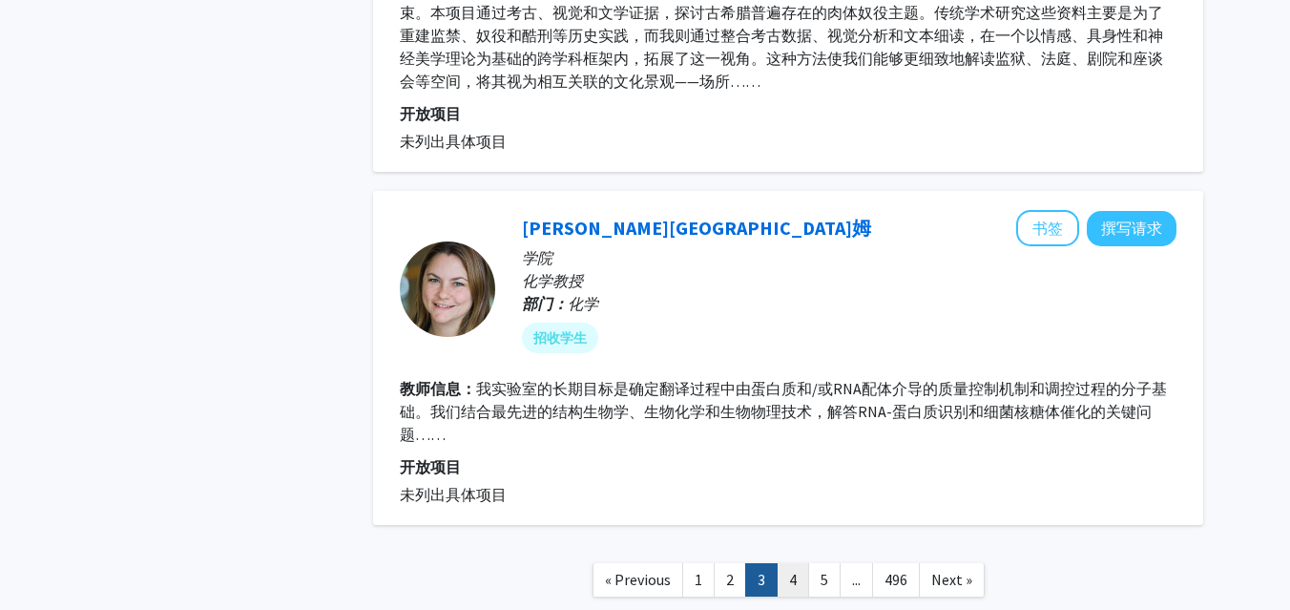
click at [781, 563] on link "4" at bounding box center [793, 579] width 32 height 33
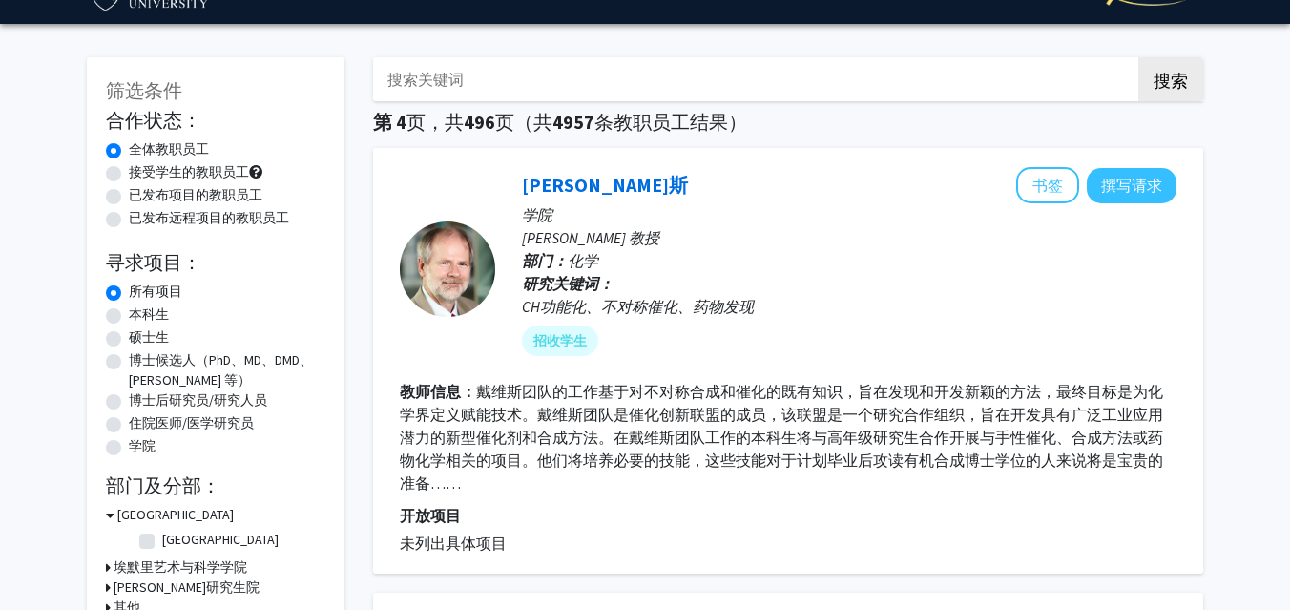
scroll to position [46, 0]
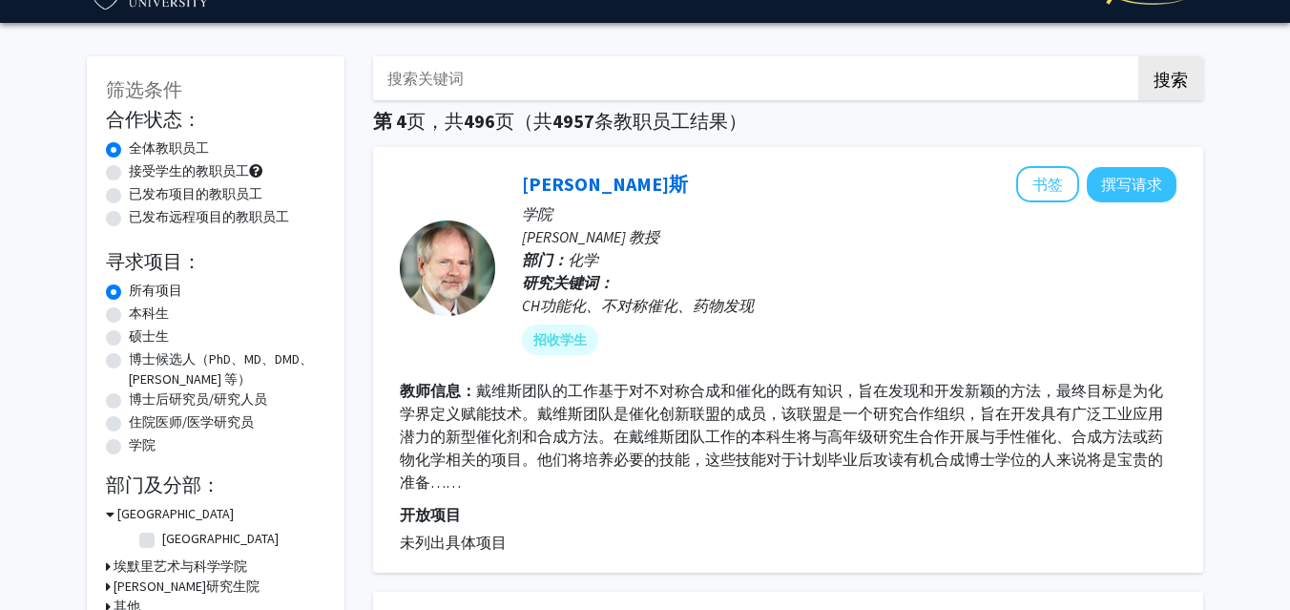
click at [155, 316] on font "本科生" at bounding box center [149, 312] width 40 height 17
click at [141, 316] on input "本科生" at bounding box center [135, 309] width 12 height 12
radio input "true"
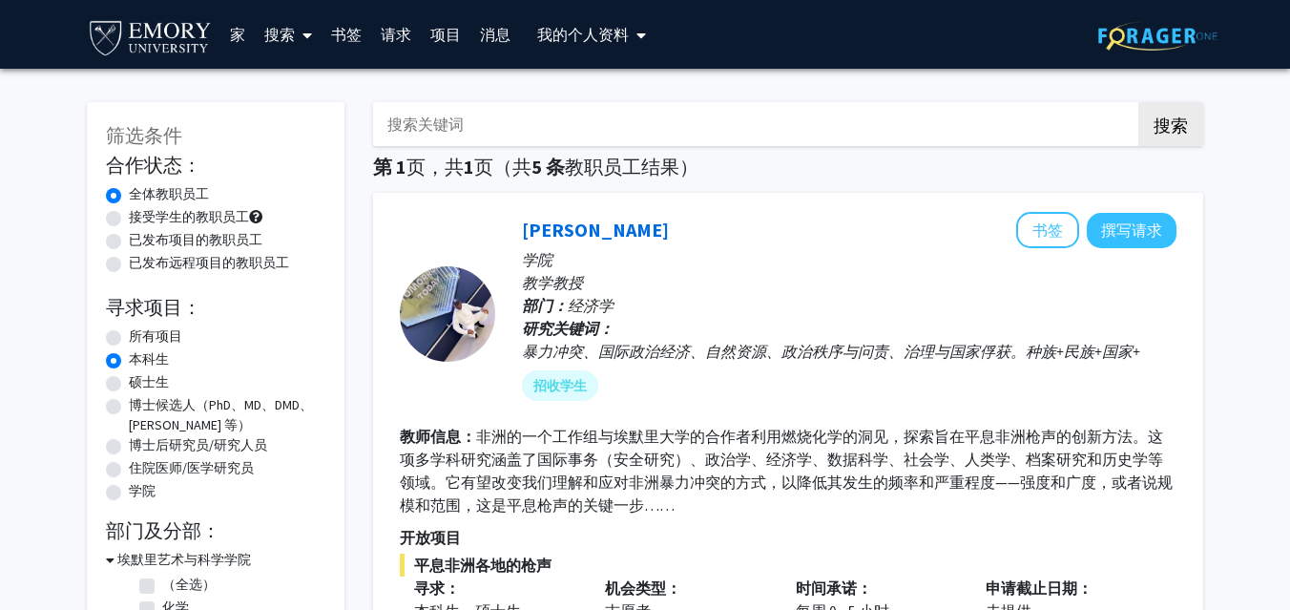
click at [239, 216] on font "接受学生的教职员工" at bounding box center [189, 216] width 120 height 17
click at [141, 216] on input "接受学生的教职员工" at bounding box center [135, 213] width 12 height 12
radio input "true"
click at [248, 31] on link "家" at bounding box center [237, 34] width 34 height 67
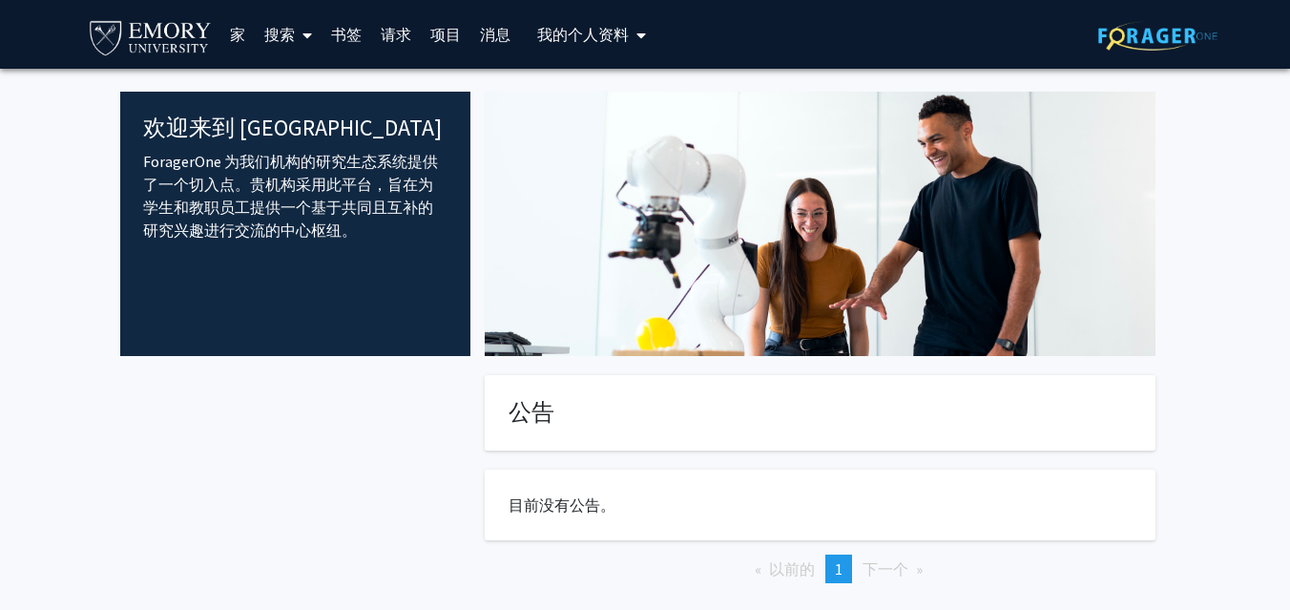
click at [288, 30] on font "搜索" at bounding box center [279, 34] width 31 height 19
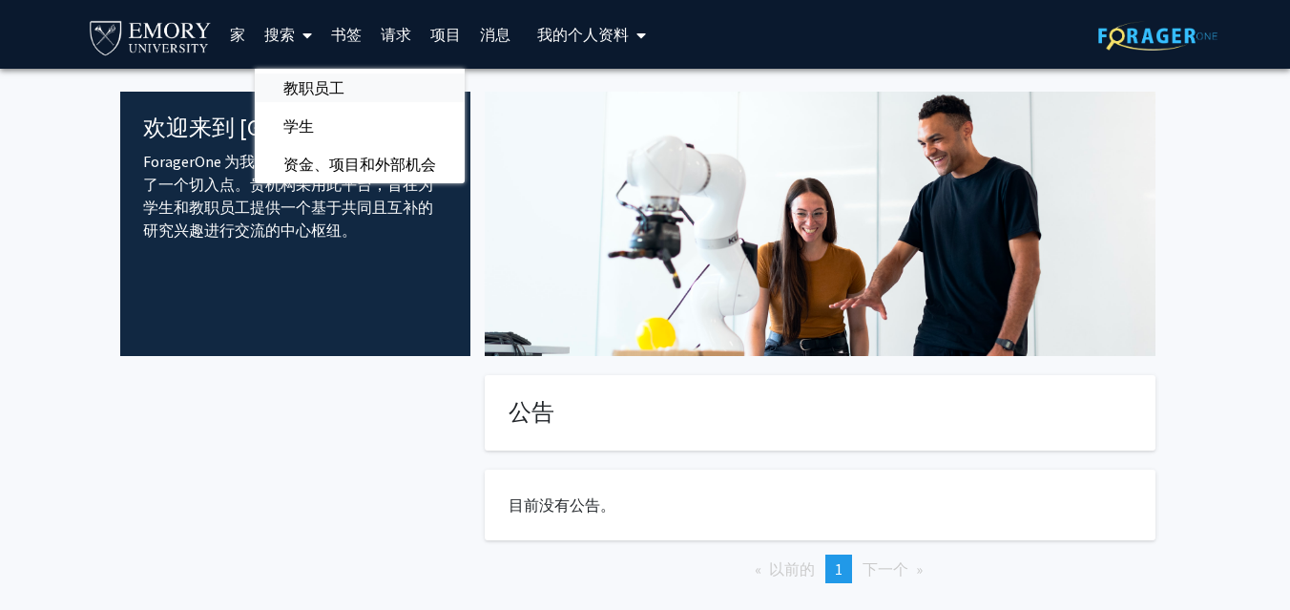
click at [326, 88] on font "教职员工" at bounding box center [313, 87] width 61 height 19
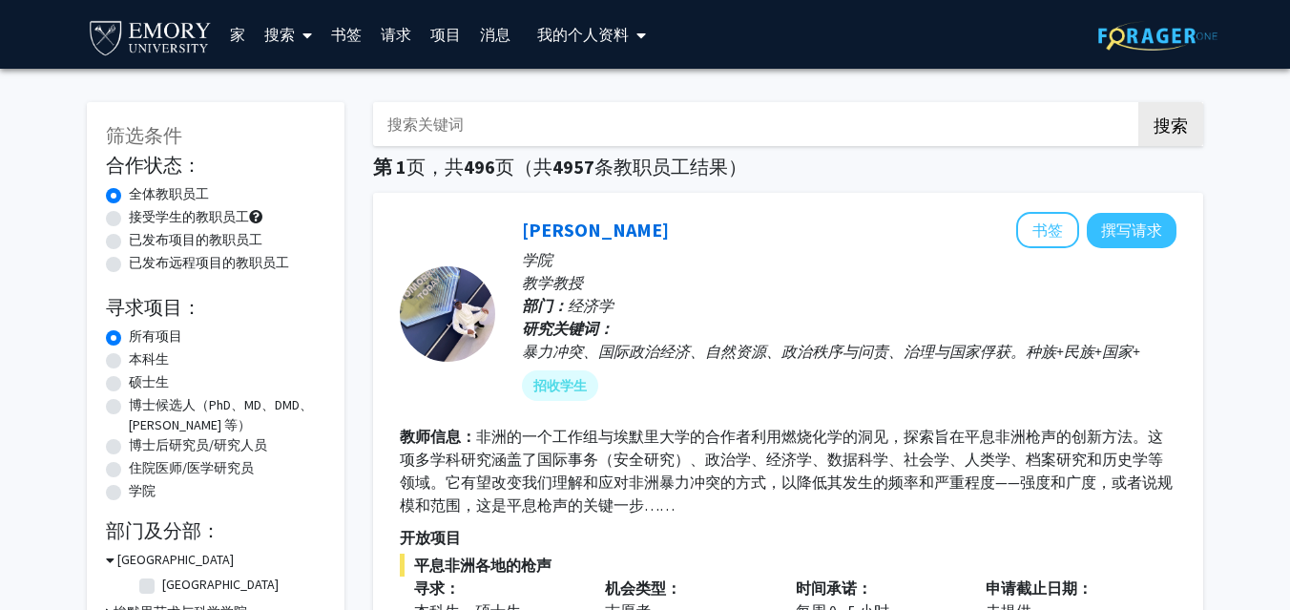
click at [293, 31] on font "搜索" at bounding box center [279, 34] width 31 height 19
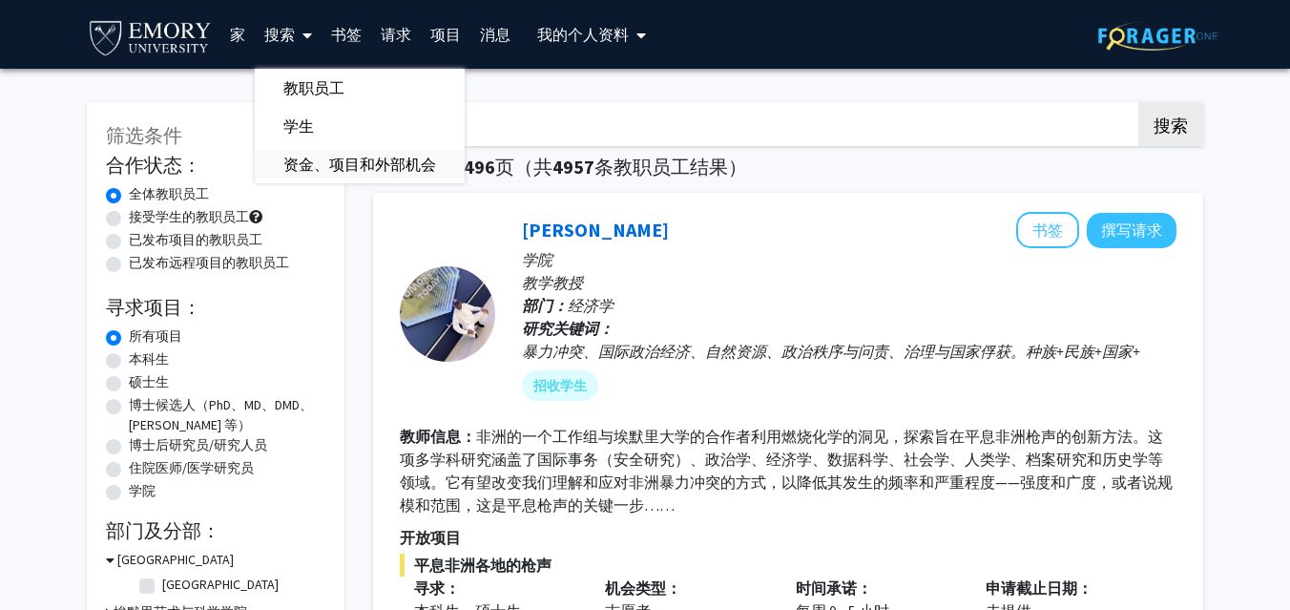
click at [304, 162] on font "资金、项目和外部机会" at bounding box center [359, 164] width 153 height 19
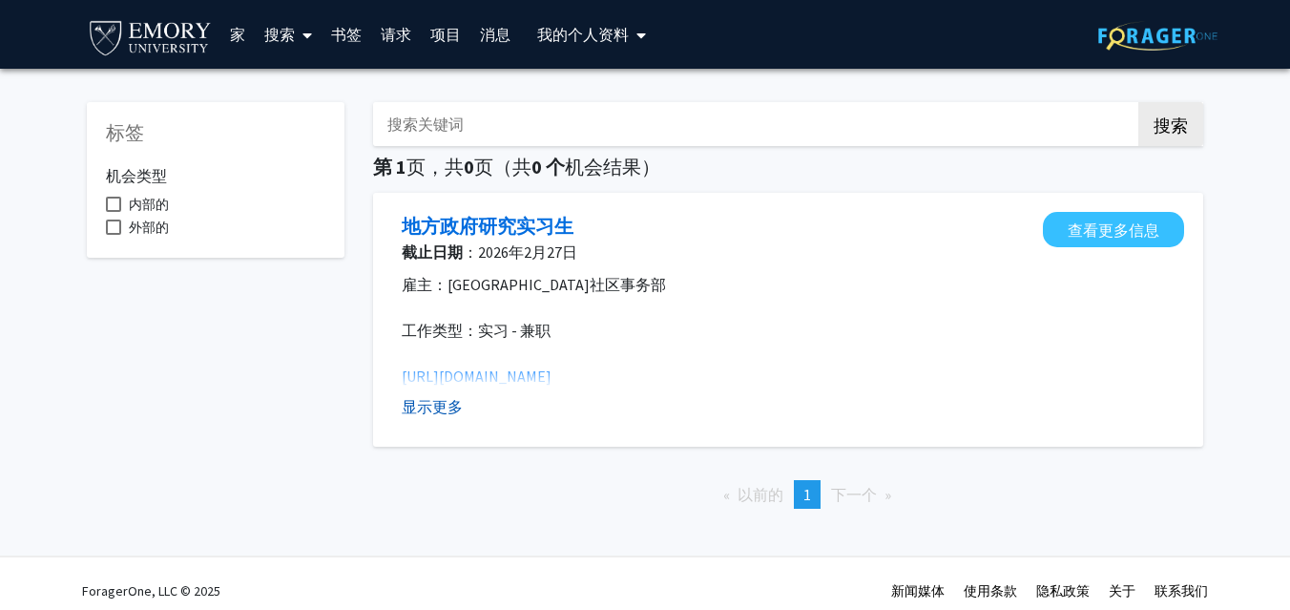
click at [448, 406] on font "显示更多" at bounding box center [432, 406] width 61 height 19
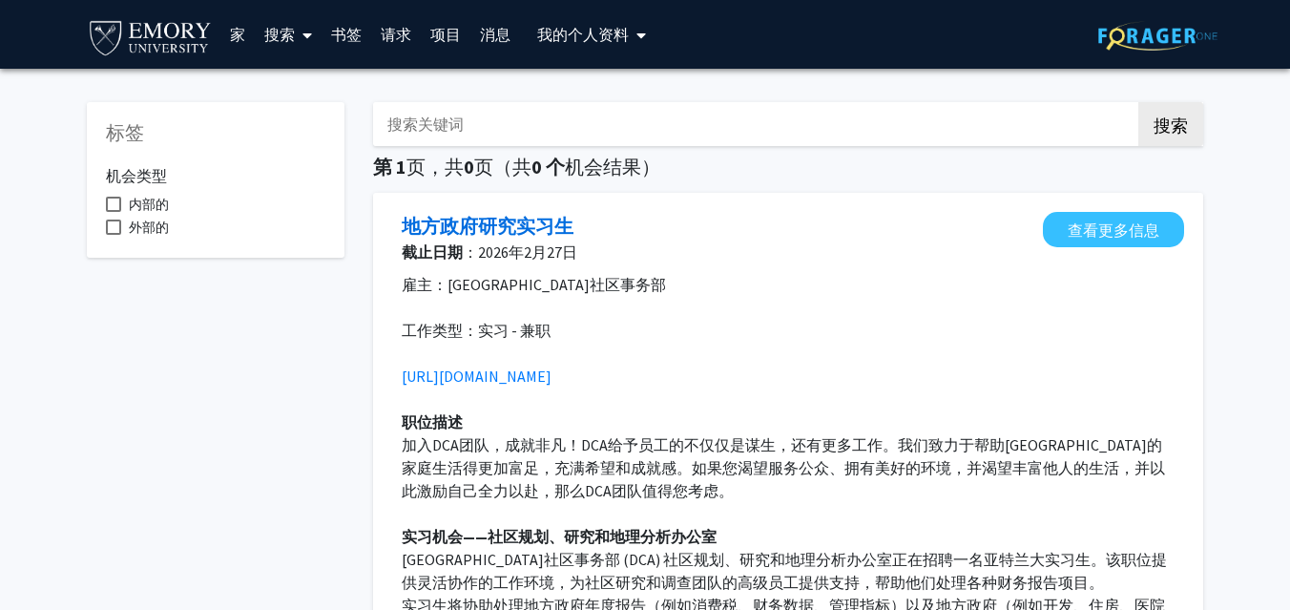
click at [302, 32] on icon at bounding box center [307, 35] width 10 height 15
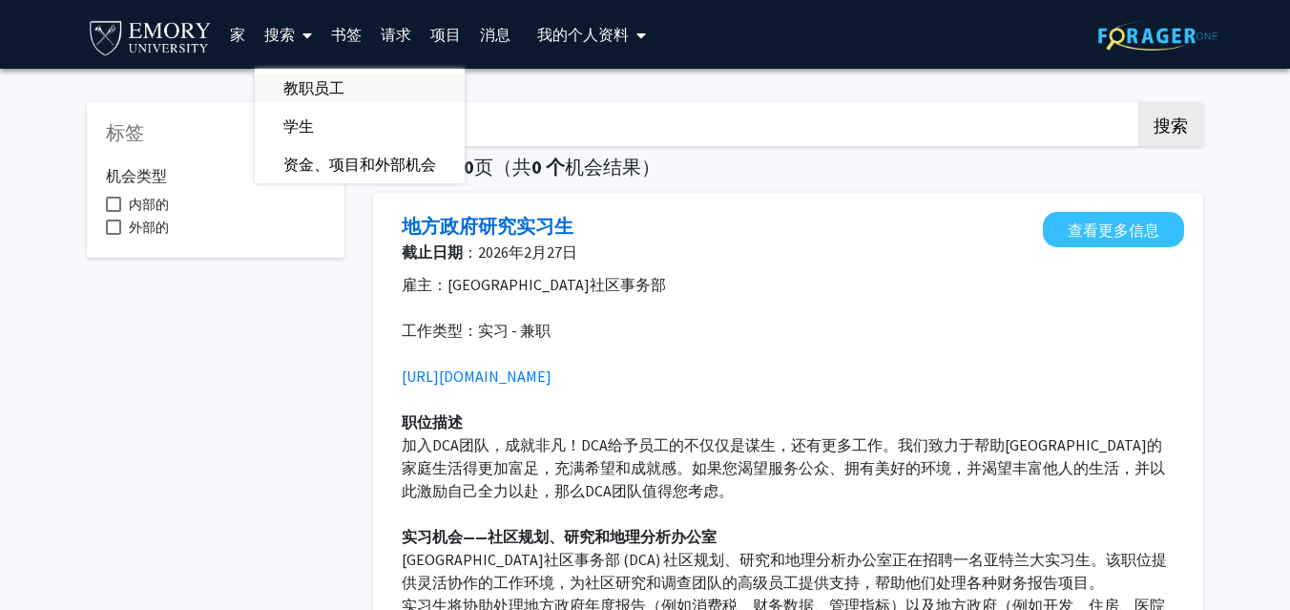
click at [324, 94] on font "教职员工" at bounding box center [313, 87] width 61 height 19
